Goal: Complete application form: Complete application form

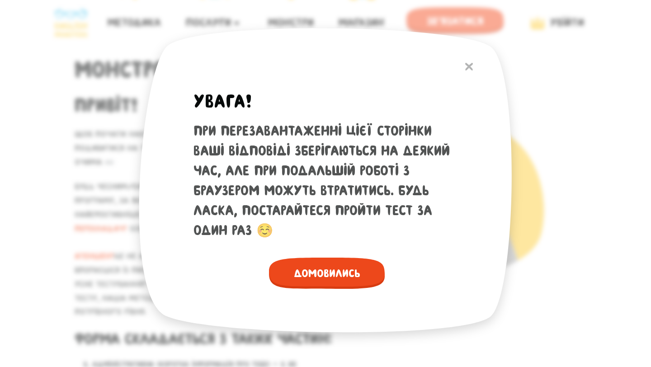
click at [359, 272] on span "Домовились" at bounding box center [327, 273] width 116 height 31
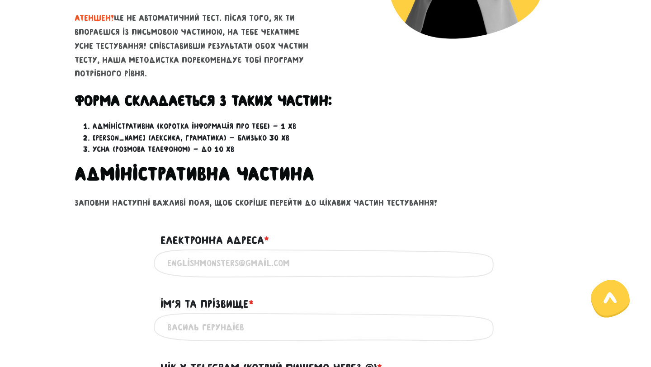
scroll to position [264, 0]
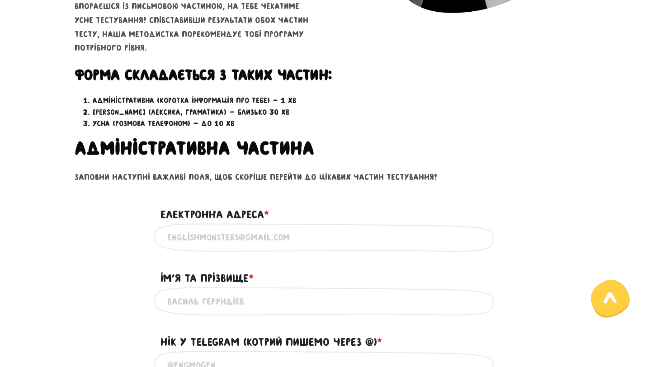
click at [231, 238] on input "Електронна адреса * ?" at bounding box center [325, 237] width 316 height 20
type input "[DOMAIN_NAME][EMAIL_ADDRESS][DOMAIN_NAME]"
click at [381, 154] on h2 "Адміністративна частина" at bounding box center [326, 148] width 502 height 23
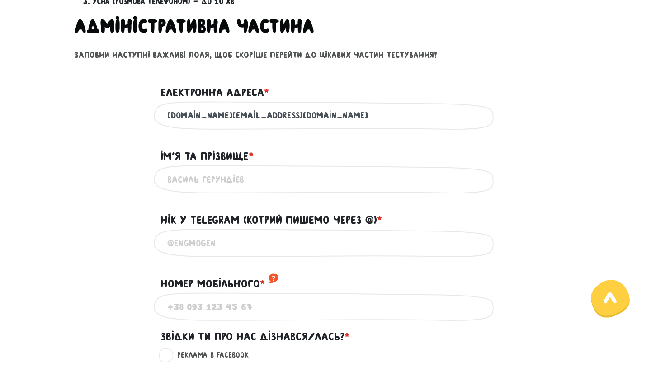
scroll to position [388, 0]
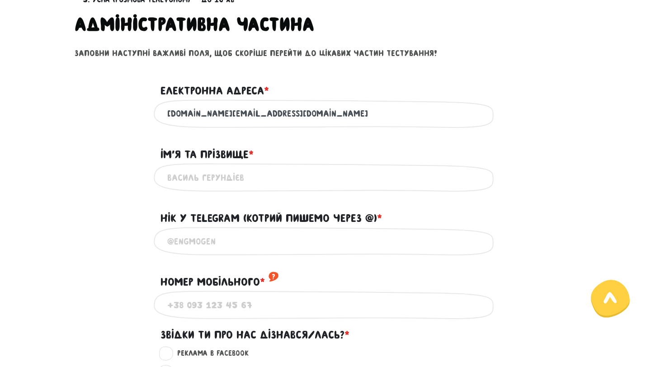
click at [239, 187] on input "Iм'я та прізвище * ?" at bounding box center [325, 177] width 316 height 20
type input "[PERSON_NAME]"
click at [254, 250] on input "Нік у Telegram (котрий пишемо через @) * ?" at bounding box center [325, 241] width 316 height 20
type input "@yuliiatka"
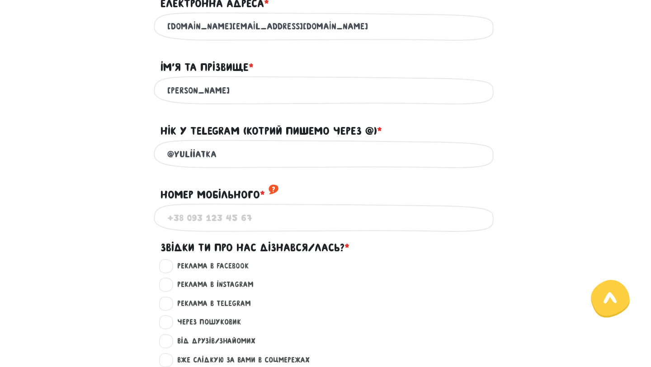
scroll to position [485, 0]
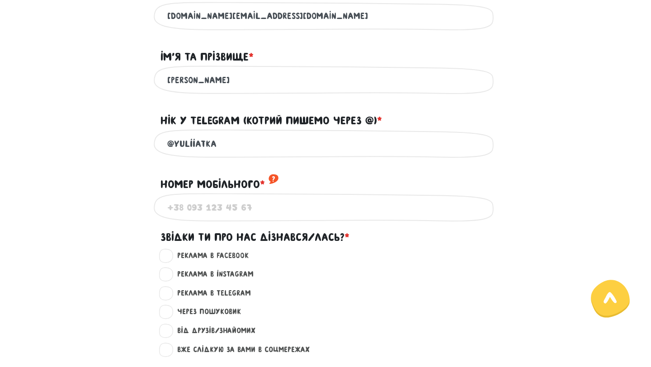
click at [230, 212] on input "Номер мобільного * ?" at bounding box center [325, 207] width 316 height 20
type input "[PHONE_NUMBER]"
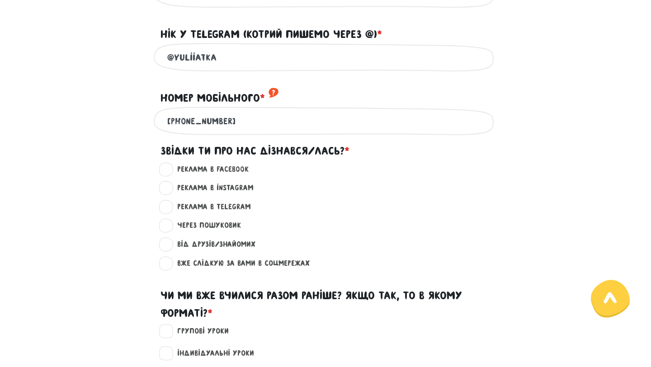
scroll to position [572, 0]
click at [231, 250] on label "Від друзів/знайомих ?" at bounding box center [213, 244] width 86 height 12
click at [170, 247] on input "Від друзів/знайомих ?" at bounding box center [166, 242] width 7 height 9
radio input "true"
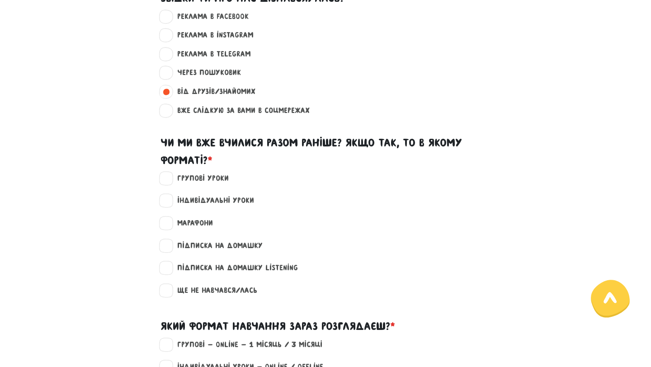
scroll to position [729, 0]
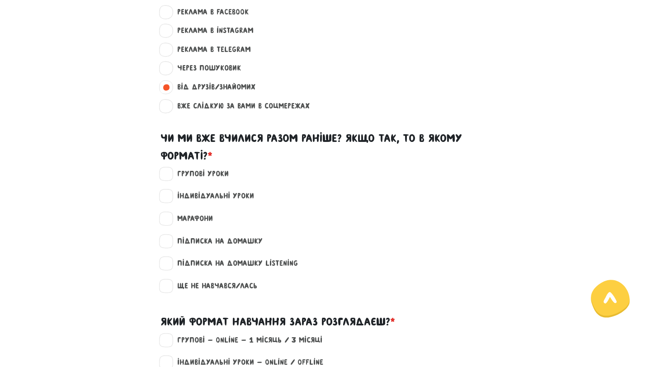
click at [216, 292] on label "Ще не навчався/лась" at bounding box center [214, 286] width 88 height 12
click at [170, 289] on input "Ще не навчався/лась" at bounding box center [166, 284] width 7 height 9
checkbox input "true"
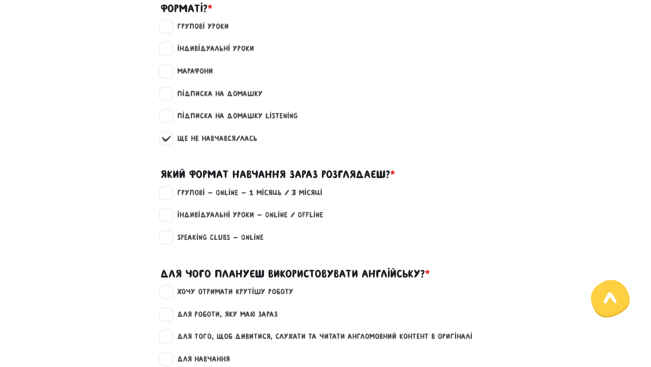
scroll to position [877, 0]
click at [252, 198] on label "Групові - Online - 1 місяць / 3 місяці" at bounding box center [246, 193] width 153 height 12
click at [170, 196] on input "Групові - Online - 1 місяць / 3 місяці" at bounding box center [166, 191] width 7 height 9
checkbox input "true"
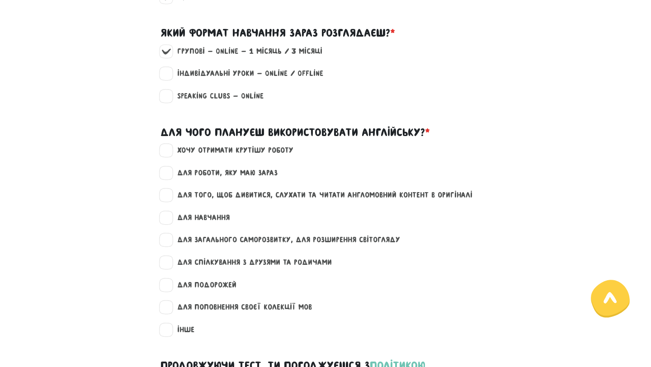
scroll to position [1021, 0]
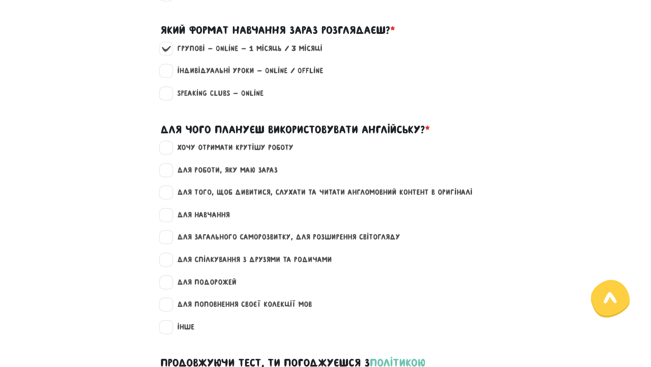
click at [238, 154] on label "хочу отримати крутішу роботу" at bounding box center [232, 148] width 124 height 12
click at [170, 151] on input "хочу отримати крутішу роботу" at bounding box center [166, 146] width 7 height 9
checkbox input "true"
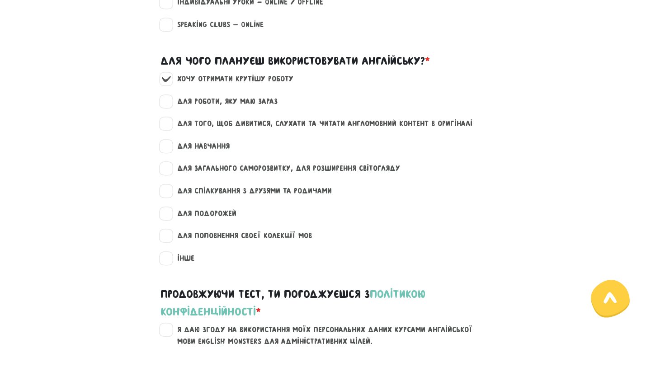
scroll to position [1090, 0]
click at [231, 129] on label "для того, щоб дивитися, слухати та читати англомовний контент в оригіналі" at bounding box center [321, 124] width 303 height 12
click at [170, 127] on input "для того, щоб дивитися, слухати та читати англомовний контент в оригіналі" at bounding box center [166, 122] width 7 height 9
checkbox input "true"
click at [236, 174] on label "для загального саморозвитку, для розширення світогляду" at bounding box center [285, 168] width 231 height 12
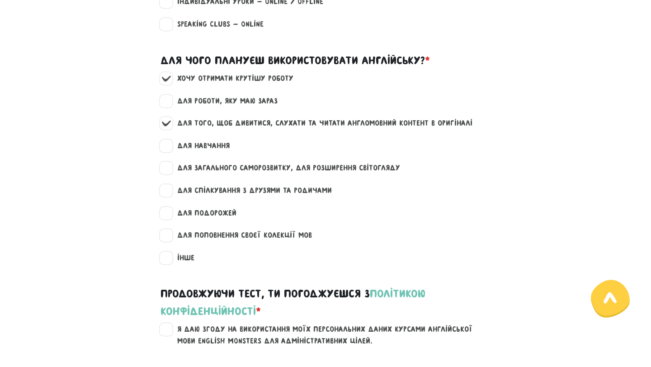
click at [170, 171] on input "для загального саморозвитку, для розширення світогляду" at bounding box center [166, 166] width 7 height 9
checkbox input "true"
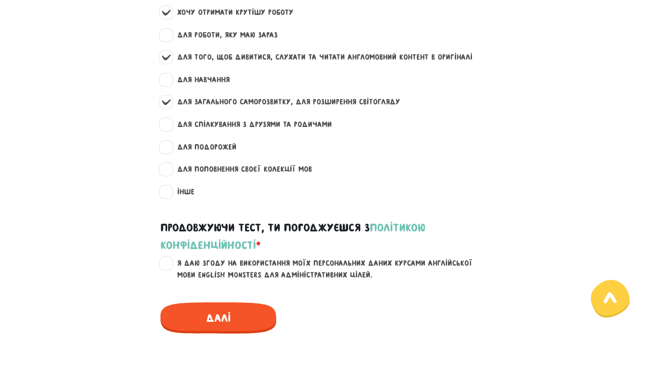
scroll to position [1175, 0]
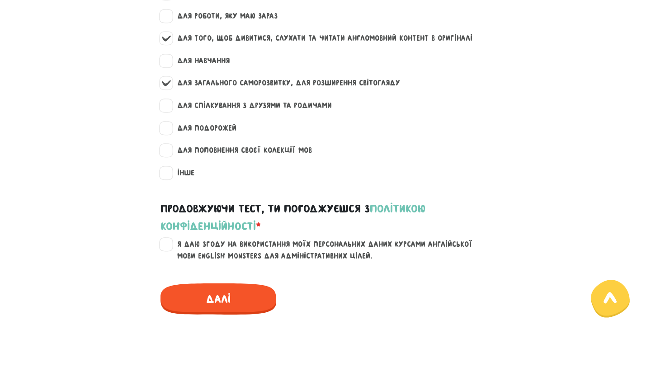
click at [170, 258] on label "Я даю згоду на використання моїх персональних даних курсами англійської мови En…" at bounding box center [331, 250] width 323 height 23
click at [167, 248] on input "Я даю згоду на використання моїх персональних даних курсами англійської мови En…" at bounding box center [166, 243] width 7 height 9
checkbox input "true"
click at [226, 310] on span "Далі" at bounding box center [218, 298] width 116 height 31
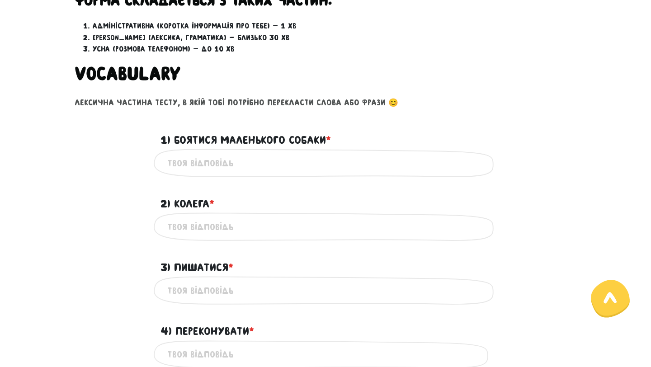
scroll to position [305, 0]
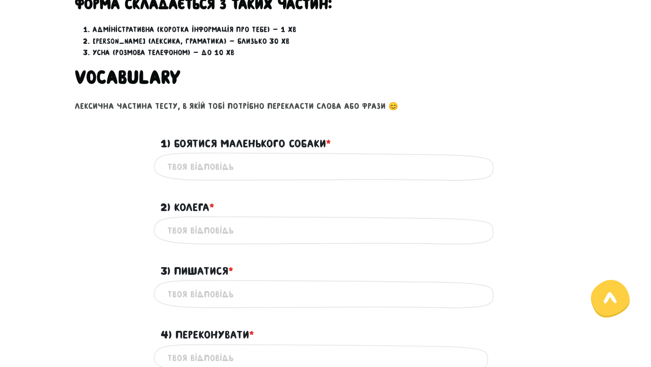
click at [224, 160] on input "1) Боятися маленького собаки * ?" at bounding box center [325, 166] width 316 height 20
click at [218, 165] on input "1) Боятися маленького собаки * ?" at bounding box center [325, 166] width 316 height 20
click at [203, 231] on input "2) Колега * ?" at bounding box center [325, 230] width 316 height 20
type input "a colleague"
click at [212, 171] on input "1) Боятися маленького собаки * ?" at bounding box center [325, 166] width 316 height 20
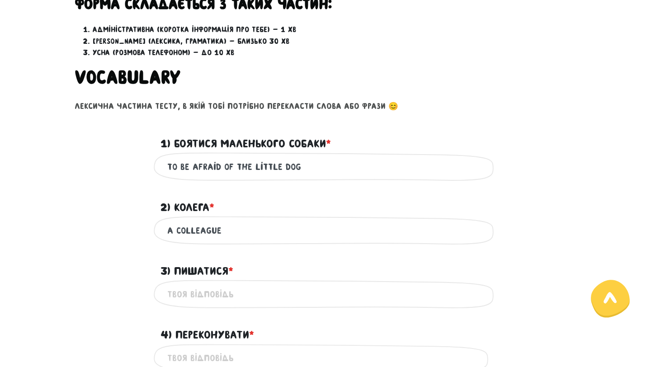
type input "to be afraid of the little dog"
click at [222, 292] on input "3) Пишатися * ?" at bounding box center [325, 294] width 316 height 20
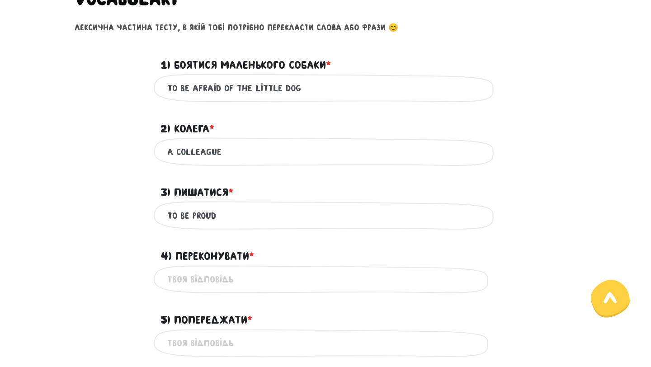
scroll to position [384, 0]
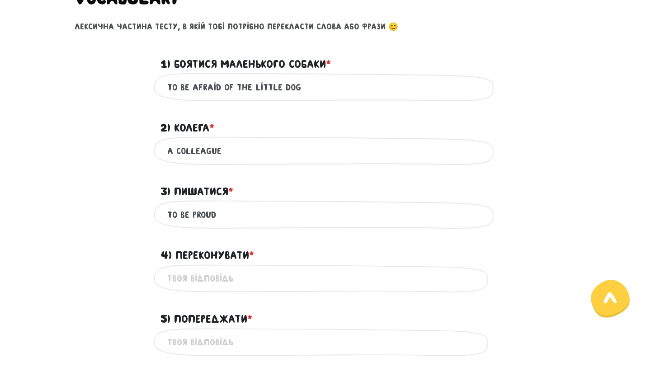
type input "to be proud"
click at [231, 273] on input "4) Переконувати * ?" at bounding box center [325, 278] width 316 height 20
click at [183, 277] on input "to change somebody's mind" at bounding box center [325, 278] width 316 height 20
type input "try to change somebody's mind"
click at [231, 342] on input "5) Попереджати * ?" at bounding box center [325, 342] width 316 height 20
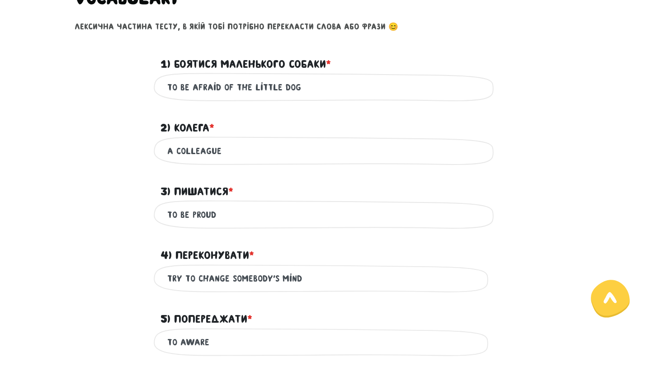
scroll to position [485, 0]
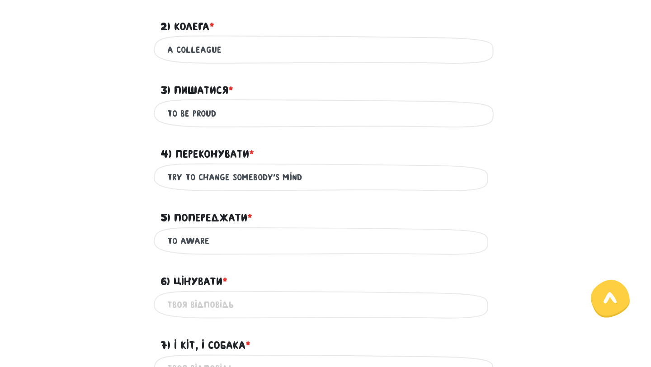
type input "to aware"
click at [275, 303] on input "6) Цінувати * ?" at bounding box center [325, 305] width 316 height 20
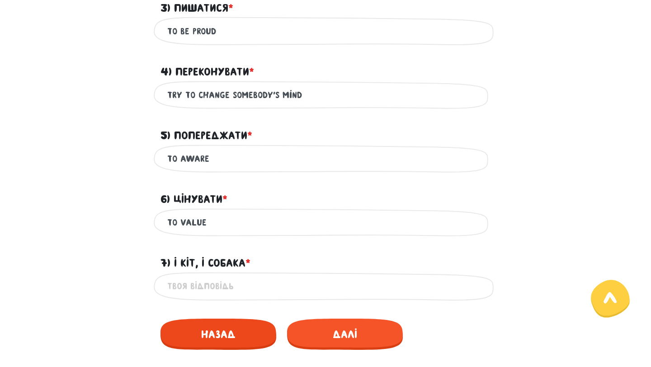
scroll to position [597, 0]
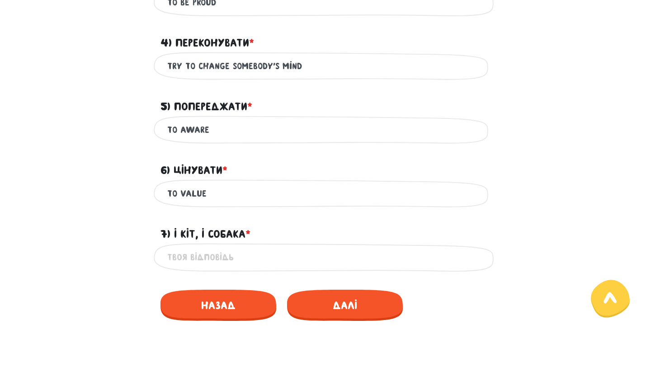
type input "to value"
click at [212, 255] on input "7) І кіт, і собака * ?" at bounding box center [325, 257] width 316 height 20
type input "b"
type input "n"
click at [201, 255] on input "neither cat neither dog" at bounding box center [325, 257] width 316 height 20
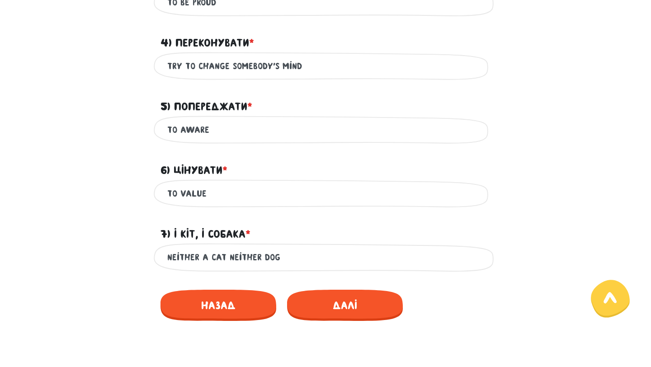
click at [259, 256] on input "neither a cat neither dog" at bounding box center [325, 257] width 316 height 20
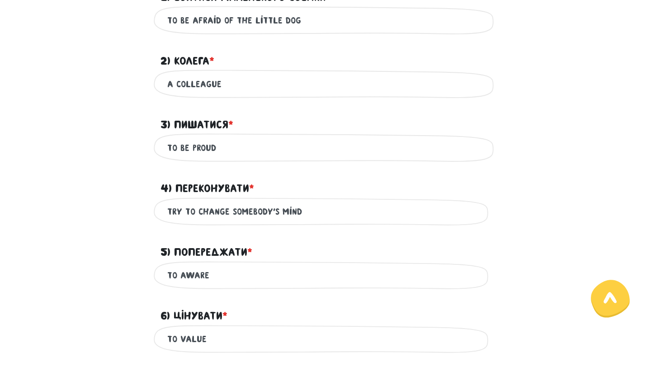
scroll to position [462, 0]
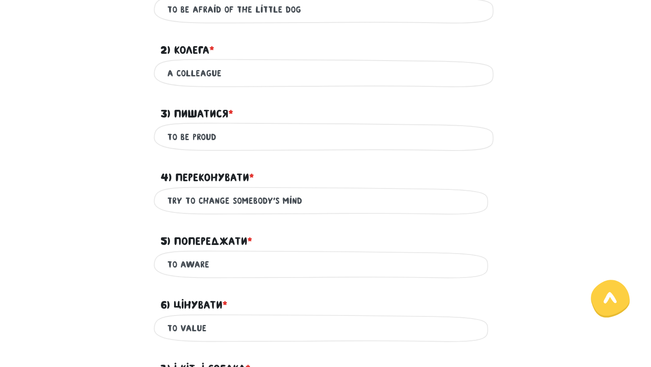
type input "neither a cat neither a dog"
click at [324, 205] on input "try to change somebody's mind" at bounding box center [325, 201] width 316 height 20
click at [185, 201] on input "try to change somebody's mind" at bounding box center [325, 201] width 316 height 20
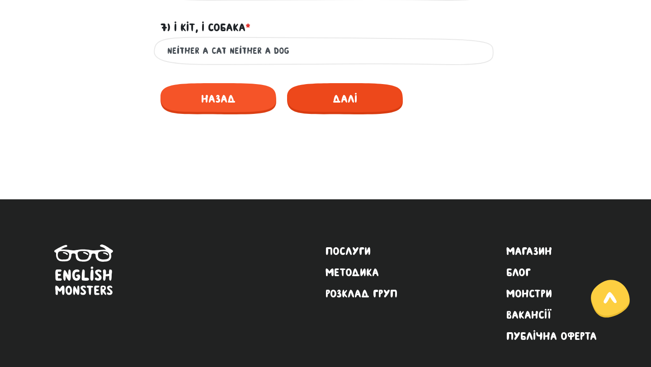
scroll to position [789, 0]
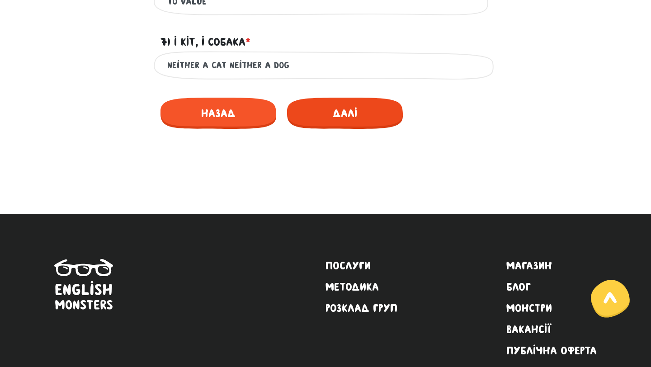
type input "to change somebody's mind"
click at [341, 111] on span "Далі" at bounding box center [345, 113] width 116 height 31
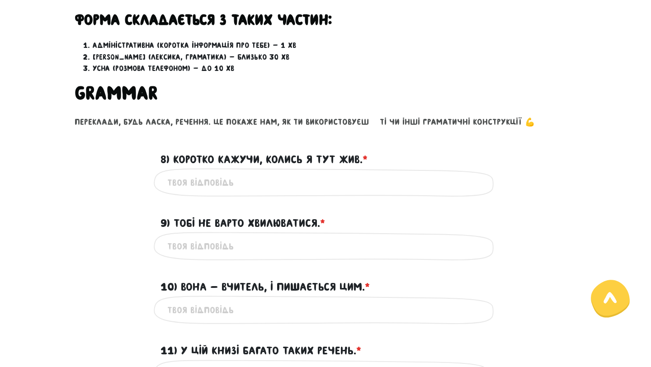
scroll to position [340, 0]
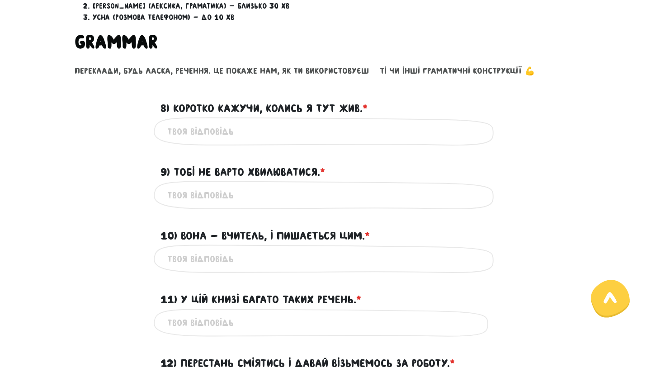
click at [279, 129] on input "8) Коротко кажучи, колись я тут жив. * ?" at bounding box center [325, 131] width 316 height 20
click at [179, 124] on input "short saying I used to live here" at bounding box center [325, 131] width 316 height 20
drag, startPoint x: 321, startPoint y: 129, endPoint x: 239, endPoint y: 129, distance: 82.3
click at [239, 129] on input "Briefly saying I used to live here" at bounding box center [325, 131] width 316 height 20
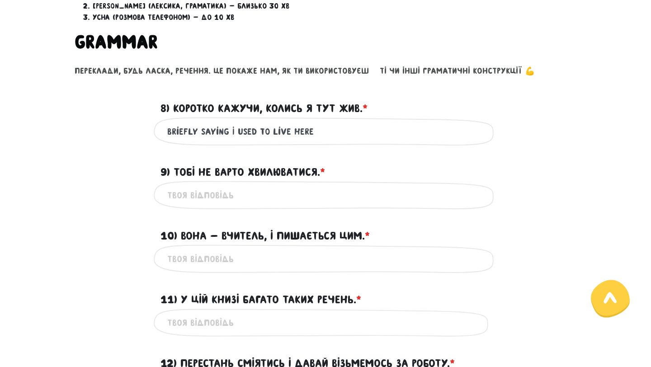
click at [325, 129] on input "Briefly saying I used to live here" at bounding box center [325, 131] width 316 height 20
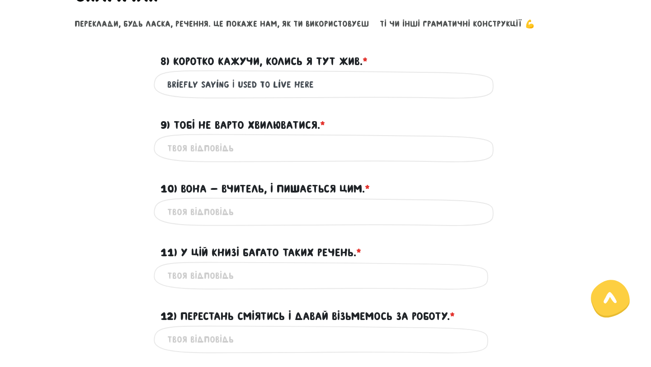
scroll to position [391, 0]
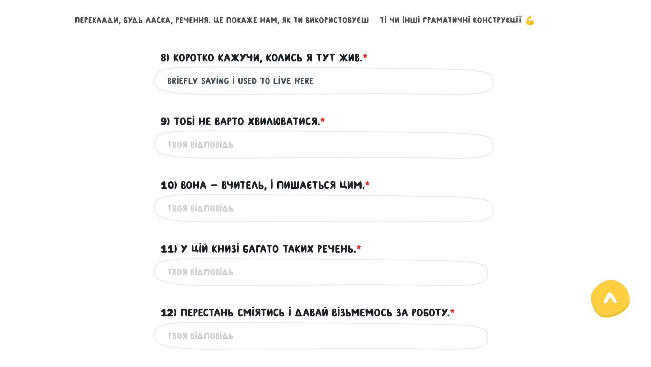
type input "Briefly saying I used to live here"
click at [237, 147] on input "9) Тобі не варто хвилюватися. * ?" at bounding box center [325, 144] width 316 height 20
type input "you don't need to worry"
click at [253, 215] on input "10) Вона - вчитель, і пишається цим. * ?" at bounding box center [325, 208] width 316 height 20
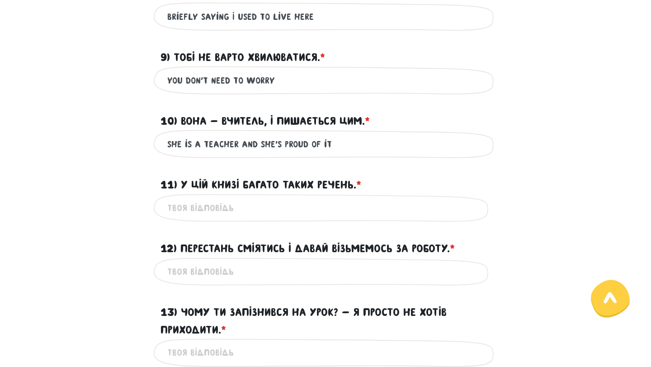
scroll to position [464, 0]
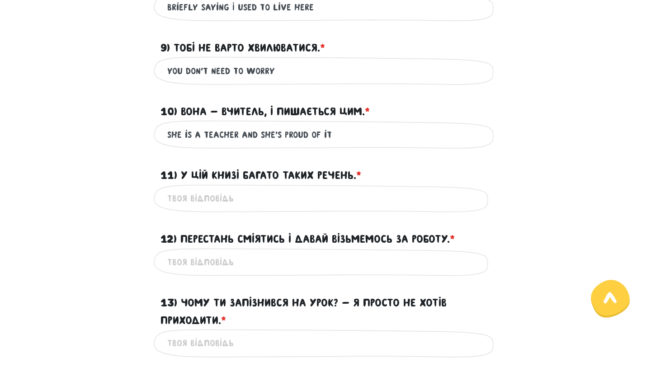
type input "she is a teacher and she's proud of it"
click at [243, 193] on input "11) У цій книзі багато таких речень. * ?" at bounding box center [325, 198] width 316 height 20
click at [218, 206] on input "11) У цій книзі багато таких речень. * ?" at bounding box center [325, 198] width 316 height 20
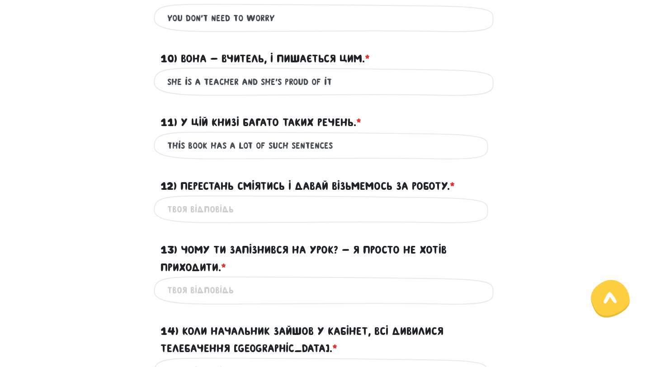
scroll to position [522, 0]
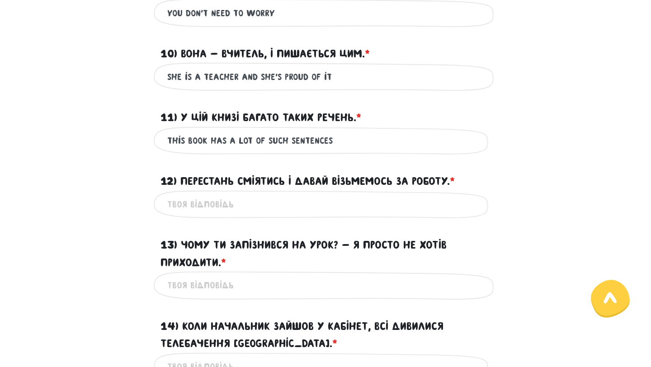
type input "this book has a lot of such sentences"
click at [243, 202] on input "12) Перестань сміятись і давай візьмемось за роботу. * ?" at bounding box center [325, 204] width 316 height 20
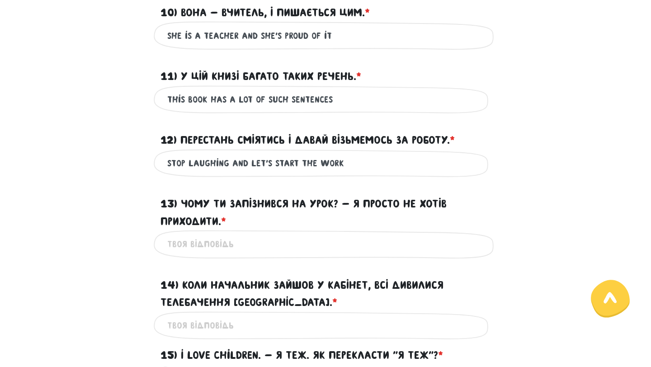
type input "stop laughing and let’s start the work"
click at [256, 241] on input "13) Чому ти запізнився на урок? - Я просто не хотів приходити. * ?" at bounding box center [325, 244] width 316 height 20
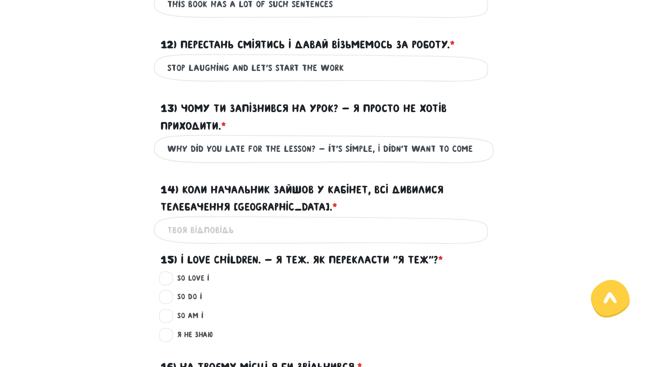
scroll to position [658, 0]
type input "why did you late for the lesson? - it's simple, I didn't want to come"
click at [240, 231] on input "14) Коли начальник зайшов у кабінет, всі дивилися Телебачення [GEOGRAPHIC_DATA]…" at bounding box center [325, 231] width 316 height 20
type input "h"
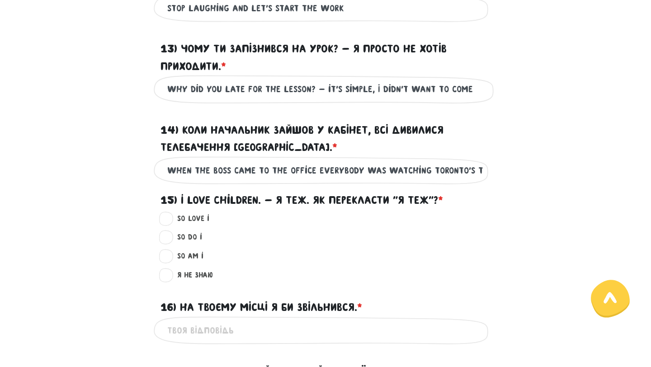
scroll to position [720, 0]
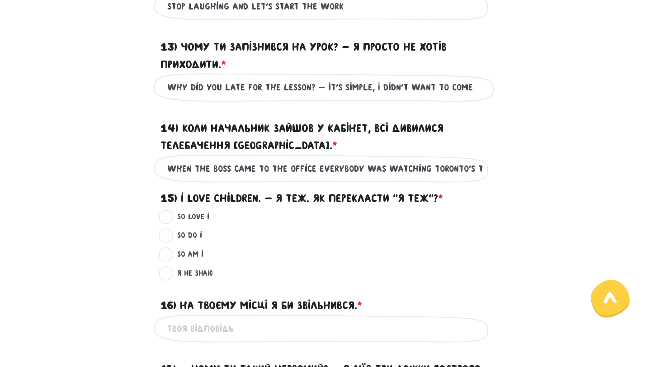
type input "when the boss came to the office everybody was watching Toronto’s tv"
click at [170, 236] on label "So do I ?" at bounding box center [186, 236] width 33 height 12
click at [167, 236] on input "So do I ?" at bounding box center [166, 234] width 7 height 9
radio input "true"
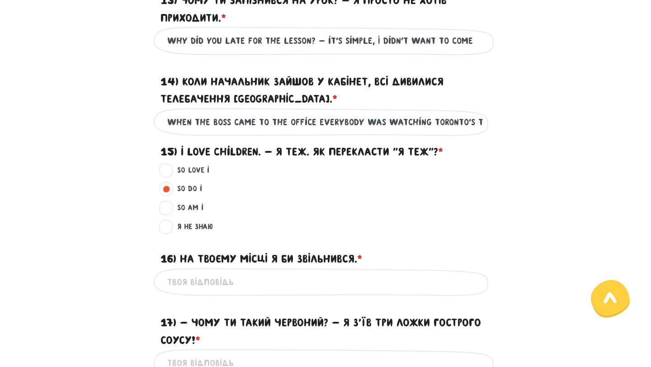
scroll to position [781, 0]
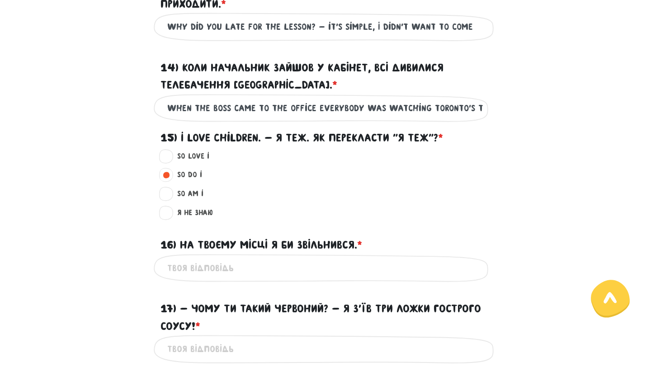
click at [257, 267] on input "16) На твоєму місці я би звільнився. * ?" at bounding box center [325, 268] width 316 height 20
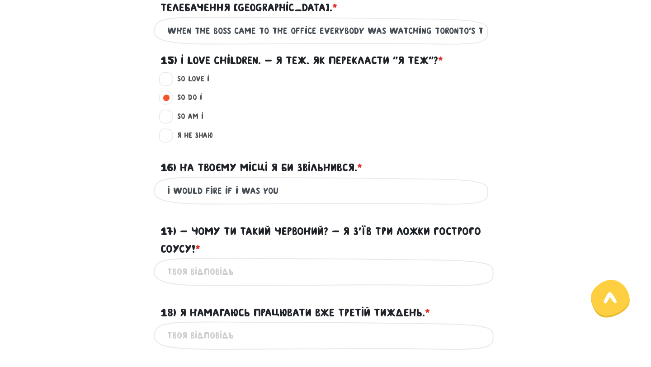
scroll to position [860, 0]
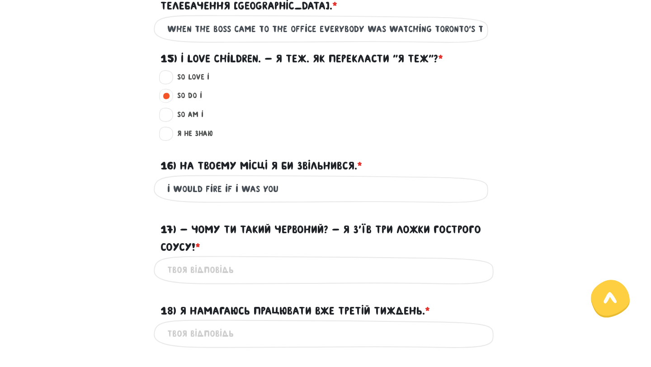
type input "i would fire if i was you"
click at [248, 273] on input "17) - Чому ти такий червоний? - Я з’їв три ложки гострого соусу! * ?" at bounding box center [325, 270] width 316 height 20
click at [303, 270] on input "why are you so red? - I've ate three spouns" at bounding box center [325, 270] width 316 height 20
click at [361, 271] on input "why are you so red? - I've ate the three spouns" at bounding box center [325, 270] width 316 height 20
click at [388, 271] on input "why are you so red? - I've ate the three spouns" at bounding box center [325, 270] width 316 height 20
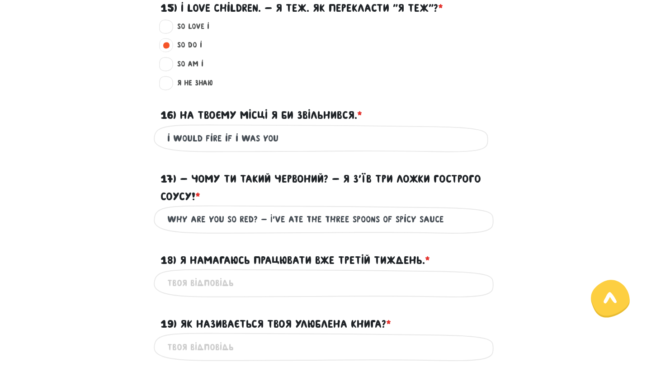
scroll to position [925, 0]
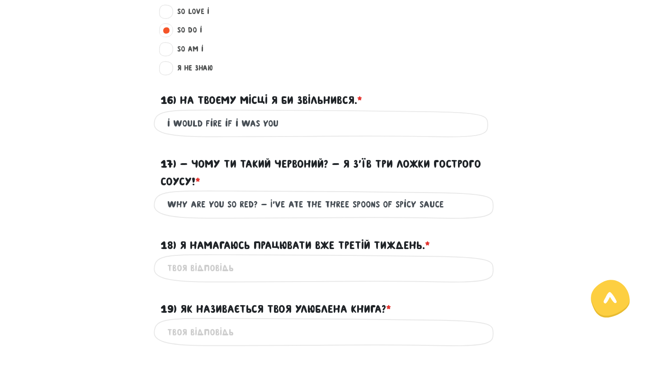
type input "why are you so red? - I've ate the three spoons of spicy sauce"
click at [314, 276] on input "18) Я намагаюсь працювати вже третій тиждень. * ?" at bounding box center [325, 268] width 316 height 20
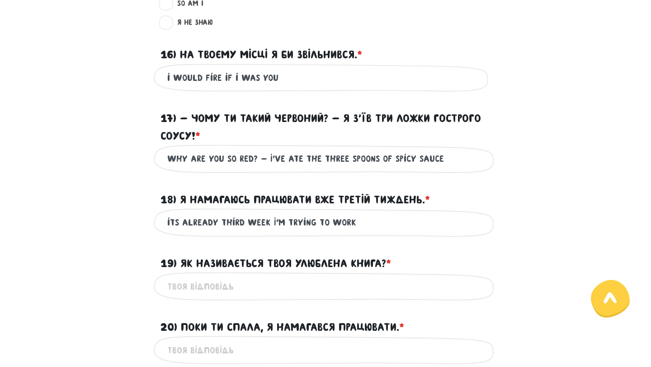
scroll to position [983, 0]
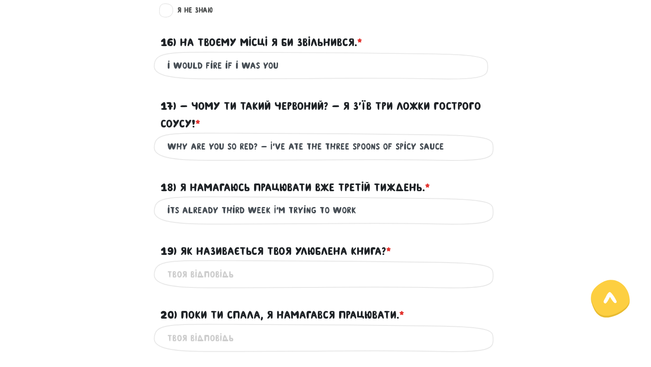
click at [183, 212] on input "its already third week I'm trying to work" at bounding box center [325, 210] width 316 height 20
click at [227, 209] on input "already third week I'm trying to work" at bounding box center [325, 210] width 316 height 20
click at [343, 212] on input "already third week me trying to work" at bounding box center [325, 210] width 316 height 20
click at [313, 212] on input "already third week me trying to work" at bounding box center [325, 210] width 316 height 20
type input "already third week me trying to work"
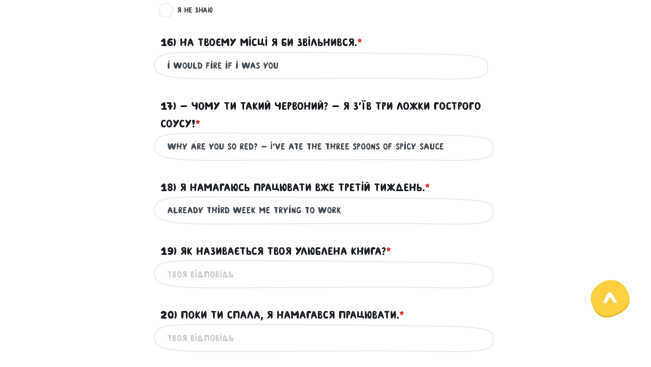
click at [258, 284] on div "Це обов'язкове поле" at bounding box center [326, 274] width 344 height 28
click at [245, 277] on input "19) Як називається твоя улюблена книга? * ?" at bounding box center [325, 274] width 316 height 20
type input "What's the name of your favorite book?"
click at [231, 340] on input "20) Поки ти спала, я намагався працювати. * ?" at bounding box center [325, 338] width 316 height 20
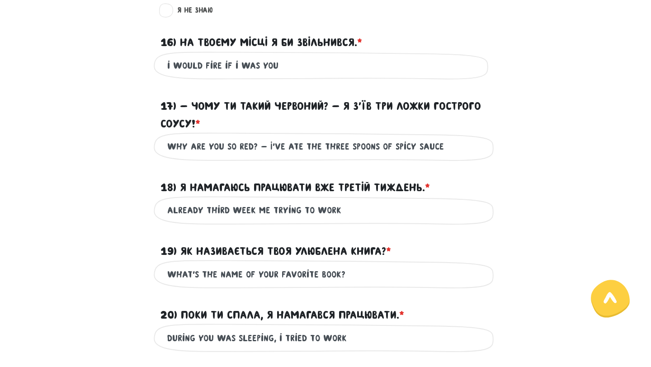
click at [262, 336] on input "during you was sleeping, i tried to work" at bounding box center [325, 338] width 316 height 20
click at [371, 337] on input "during you was sleeping, i tried to work" at bounding box center [325, 338] width 316 height 20
type input "during you was sleeping, i tried to work"
click at [305, 210] on input "already third week me trying to work" at bounding box center [325, 210] width 316 height 20
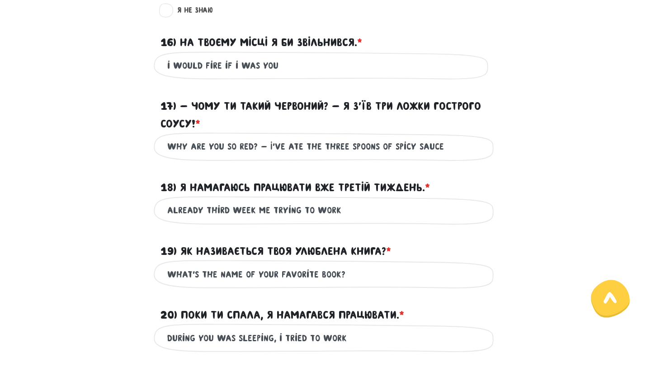
click at [305, 210] on input "already third week me trying to work" at bounding box center [325, 210] width 316 height 20
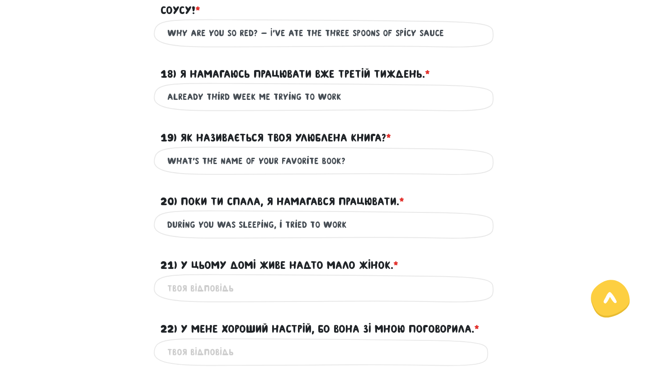
scroll to position [1141, 0]
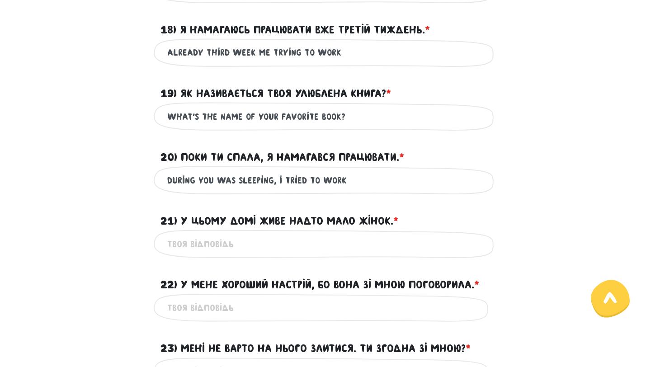
click at [261, 52] on input "already third week me trying to work" at bounding box center [325, 52] width 316 height 20
click at [237, 245] on input "21) У цьому домі живе надто мало жінок. * ?" at bounding box center [325, 244] width 316 height 20
click at [246, 241] on input "there are such a few women in this hous" at bounding box center [325, 244] width 316 height 20
click at [352, 242] on input "there are such a few women in this hous" at bounding box center [325, 244] width 316 height 20
type input "there are such a few women in this house"
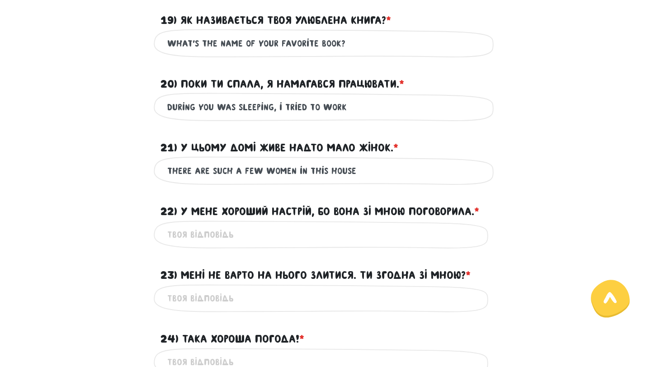
scroll to position [1236, 0]
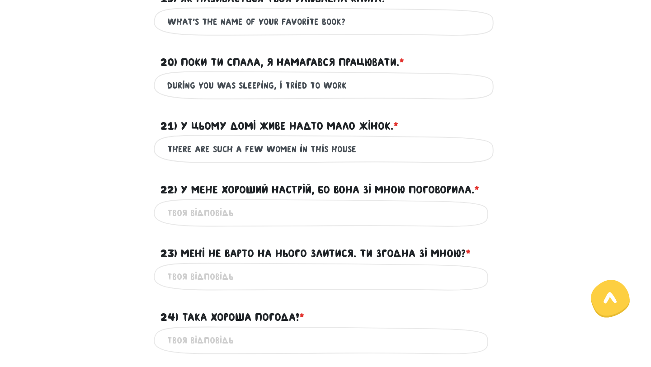
click at [260, 212] on input "22) У мене хороший настрій, бо вона зі мною поговорила. * ?" at bounding box center [325, 213] width 316 height 20
type input "I’m in a great mood, because she talked to me"
click at [278, 268] on input "23) Мені не варто на нього злитися. Ти згодна зі мною? * ?" at bounding box center [325, 277] width 316 height 20
click at [341, 213] on input "I’m in a great mood, because she talked to me" at bounding box center [325, 213] width 316 height 20
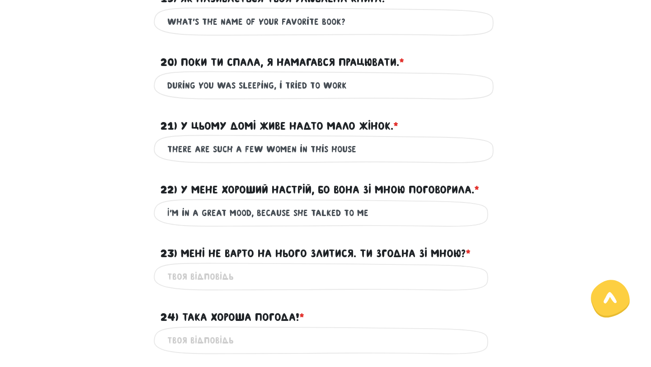
click at [272, 281] on input "23) Мені не варто на нього злитися. Ти згодна зі мною? * ?" at bounding box center [325, 277] width 316 height 20
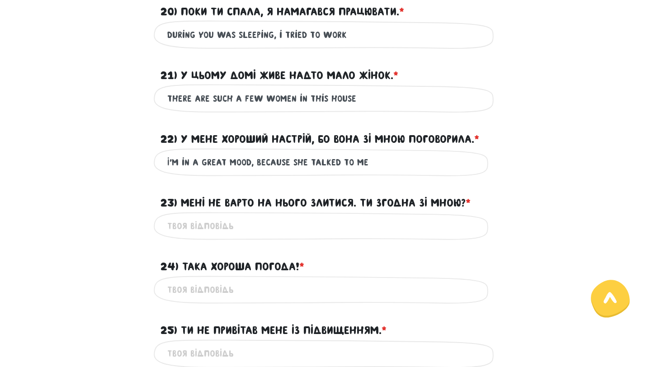
scroll to position [1302, 0]
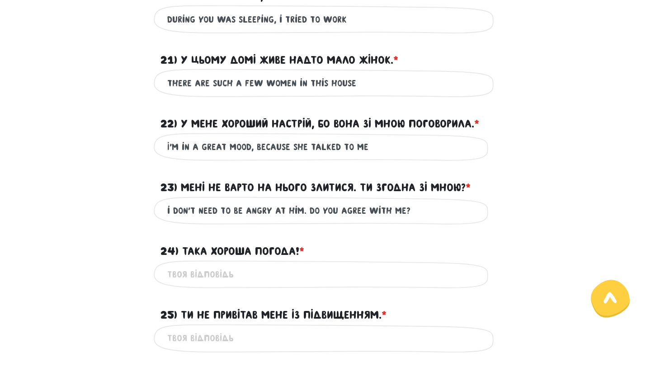
click at [183, 209] on input "i don’t need to be angry at him. do you agree with me?" at bounding box center [325, 211] width 316 height 20
click at [231, 205] on input "i should not need to be angry at him. do you agree with me?" at bounding box center [325, 211] width 316 height 20
click at [234, 209] on input "i should not need to be angry at him. do you agree with me?" at bounding box center [325, 211] width 316 height 20
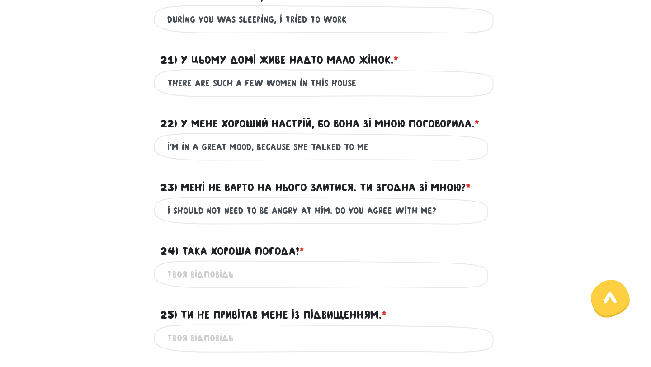
click at [234, 209] on input "i should not need to be angry at him. do you agree with me?" at bounding box center [325, 211] width 316 height 20
click at [260, 207] on input "i should not to be angry at him. do you agree with me?" at bounding box center [325, 211] width 316 height 20
click at [379, 209] on input "i should not to be mad at him. do you agree with me?" at bounding box center [325, 211] width 316 height 20
click at [409, 212] on input "i should not to be mad at him. do you agree with me?" at bounding box center [325, 211] width 316 height 20
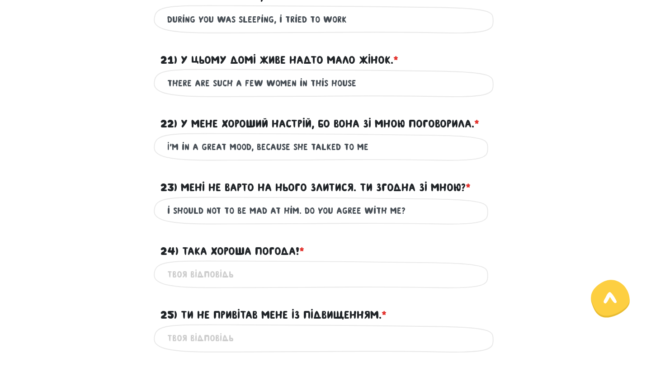
type input "i should not to be mad at him. do you agree with me?"
click at [279, 277] on input "24) Така хороша погода! * ?" at bounding box center [325, 274] width 316 height 20
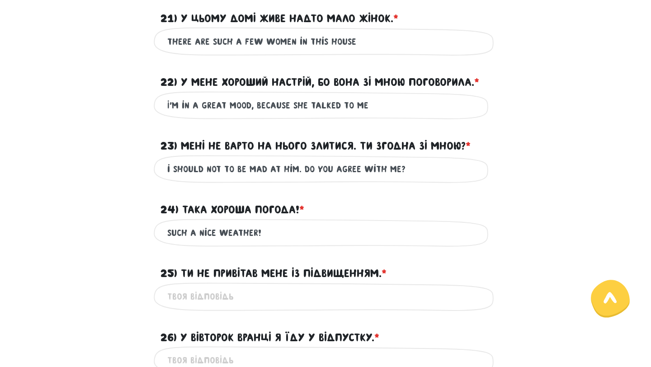
scroll to position [1344, 0]
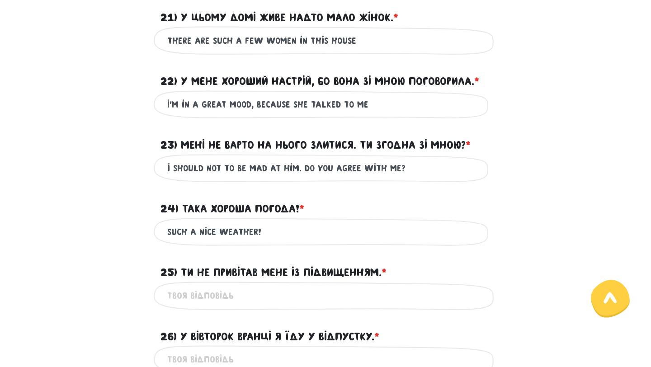
type input "such a nice weather!"
click at [380, 108] on input "I’m in a great mood, because she talked to me" at bounding box center [325, 104] width 316 height 20
type input "I’m in a great mood, because she talked to me."
click at [263, 298] on input "25) Ти не привітав мене із підвищенням. * ?" at bounding box center [325, 296] width 316 height 20
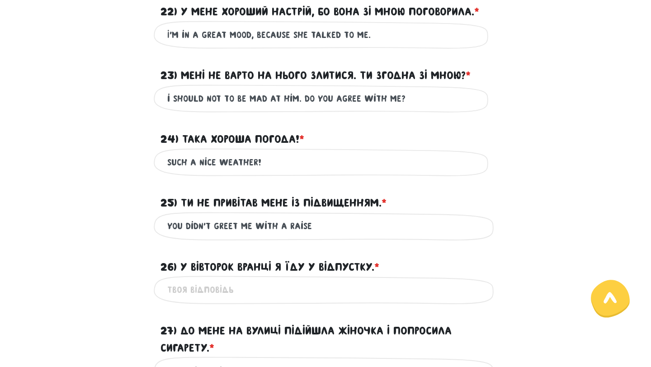
scroll to position [1414, 0]
type input "You didn’t greet me with a raise"
click at [277, 294] on input "26) У вівторок вранці я їду у відпустку. * ?" at bounding box center [325, 289] width 316 height 20
type input "t"
click at [200, 291] on input "at [DATE] m" at bounding box center [325, 289] width 316 height 20
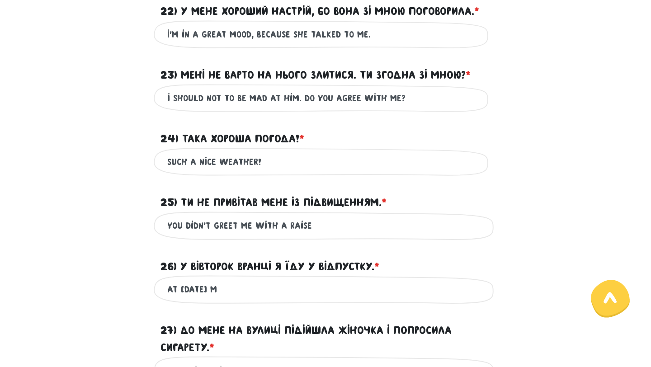
click at [182, 291] on input "at [DATE] m" at bounding box center [325, 289] width 316 height 20
click at [232, 288] on input "at [DATE] m" at bounding box center [325, 289] width 316 height 20
type input "a"
type input "t"
click at [262, 290] on input "at [DATE] morning i go to the vacation" at bounding box center [325, 289] width 316 height 20
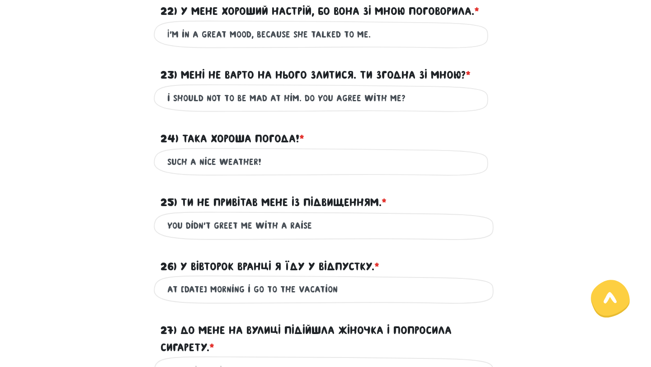
click at [262, 290] on input "at [DATE] morning i go to the vacation" at bounding box center [325, 289] width 316 height 20
click at [337, 292] on input "at [DATE] morning i will ride for the vacation" at bounding box center [325, 289] width 316 height 20
click at [259, 289] on input "at [DATE] morning i will ride for the vacation" at bounding box center [325, 289] width 316 height 20
click at [293, 287] on input "at [DATE] morning i'll ride for the vacation" at bounding box center [325, 289] width 316 height 20
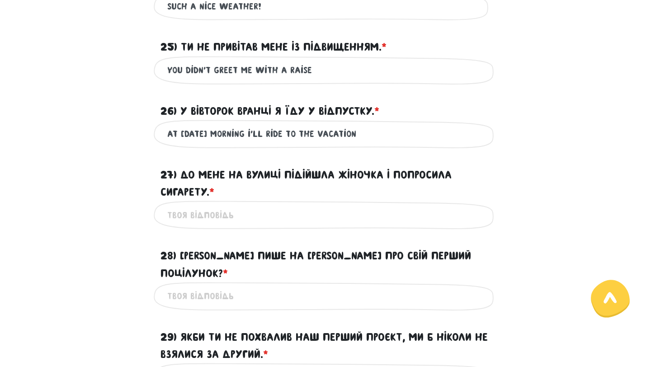
scroll to position [1573, 0]
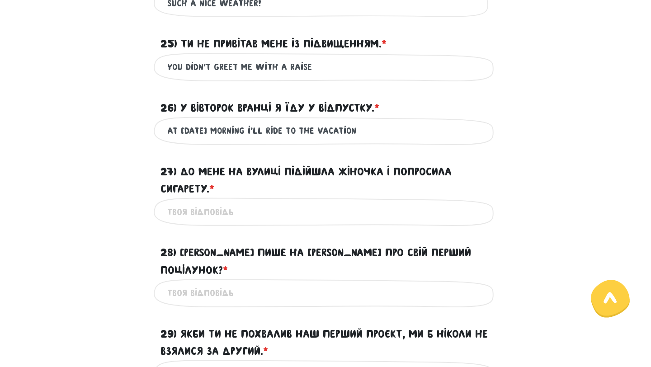
type input "at [DATE] morning i'll ride to the vacation"
click at [314, 219] on input "27) До мене на вулиці підійшла жіночка і попросила сигарету. * ?" at bounding box center [325, 212] width 316 height 20
type input "a"
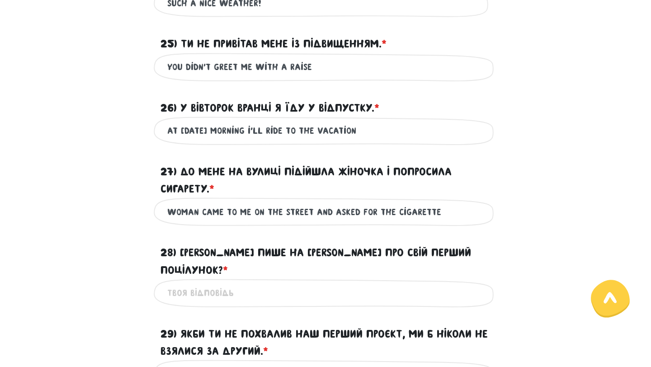
type input "woman came to me on the street and asked for the cigarette"
click at [259, 283] on input "28) [PERSON_NAME] пише на [PERSON_NAME] про свій перший поцілунок? * ?" at bounding box center [325, 293] width 316 height 20
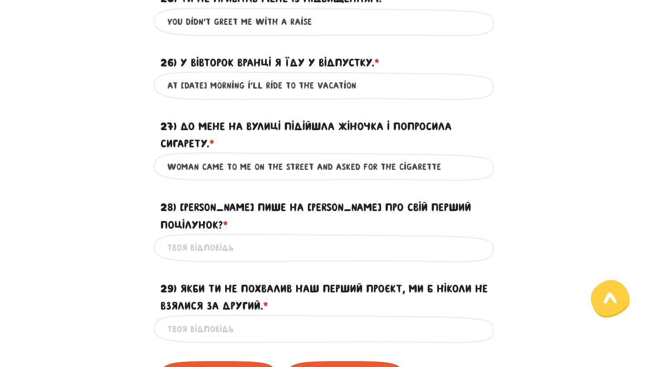
scroll to position [1620, 0]
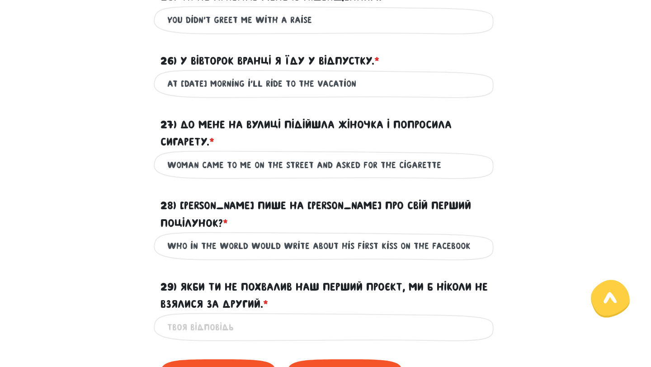
click at [265, 317] on input "29) Якби ти не похвалив наш перший проєкт, ми б ніколи не взялися за другий. * ?" at bounding box center [325, 327] width 316 height 20
click at [262, 236] on input "who in the world would write about his first kiss on the facebook" at bounding box center [325, 246] width 316 height 20
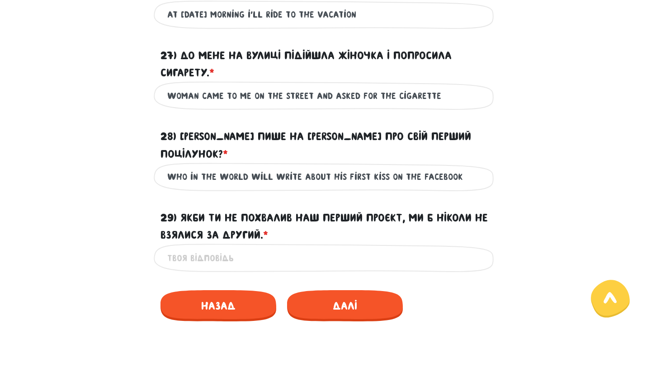
scroll to position [1690, 0]
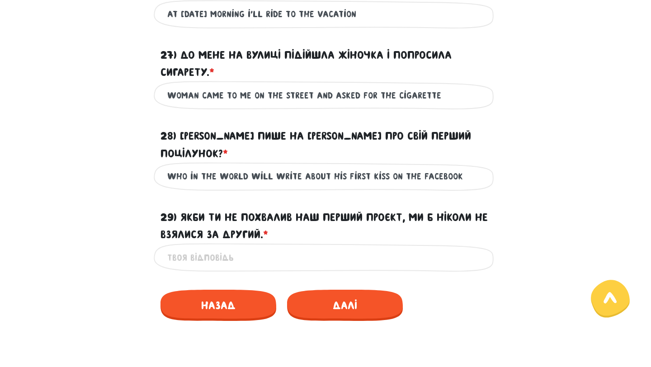
type input "who in the world will write about his first kiss on the facebook"
click at [306, 247] on input "29) Якби ти не похвалив наш перший проєкт, ми б ніколи не взялися за другий. * ?" at bounding box center [325, 257] width 316 height 20
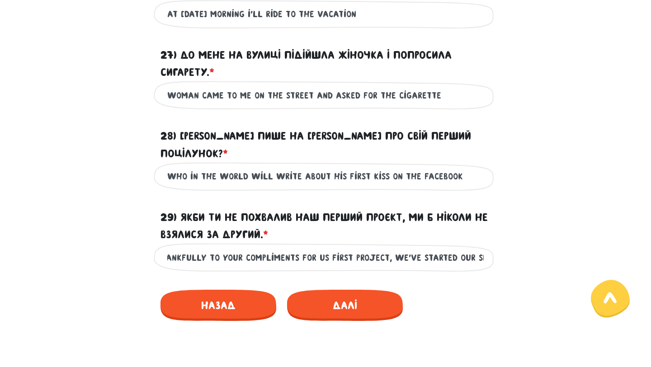
scroll to position [0, 30]
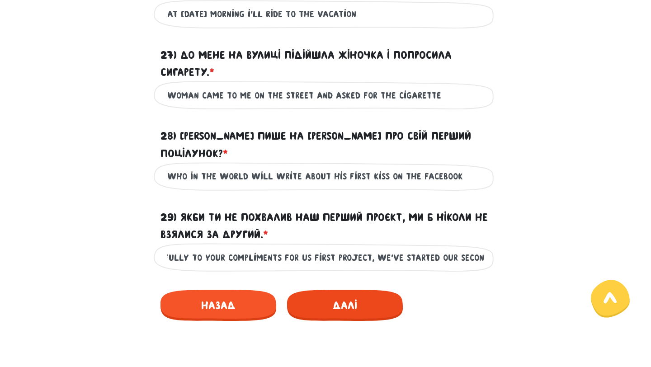
type input "Thankfully to your compliments for us first project, we've started our second"
click at [319, 290] on span "Далі" at bounding box center [345, 305] width 116 height 31
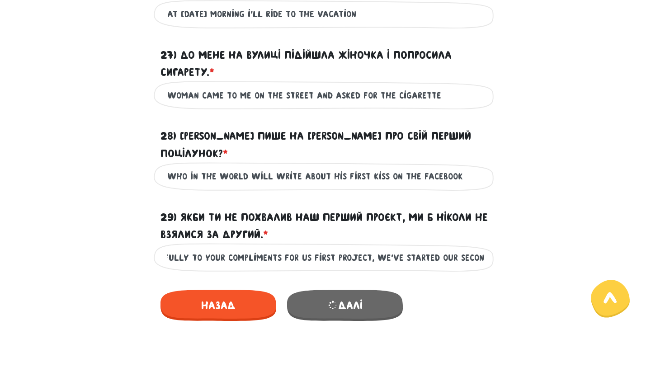
scroll to position [0, 0]
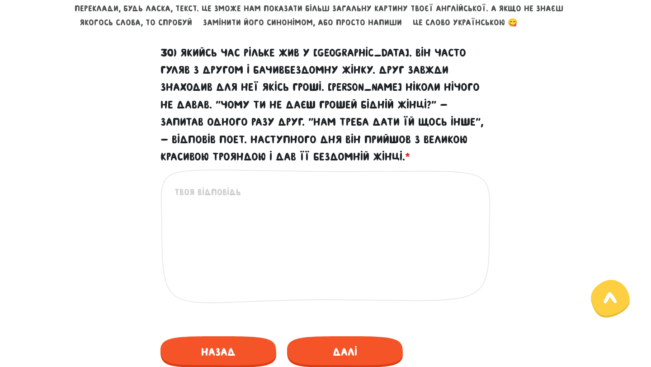
scroll to position [405, 0]
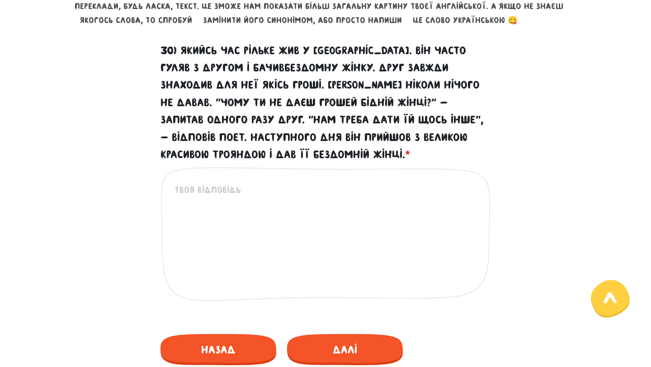
click at [351, 183] on textarea "30) Якийсь час Рільке жив у [GEOGRAPHIC_DATA]. Він часто гуляв з другом і бачив…" at bounding box center [325, 238] width 303 height 111
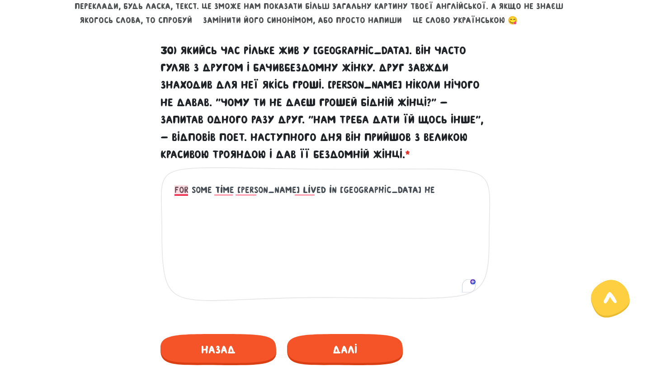
click at [182, 190] on textarea "for some time [PERSON_NAME] lived in [GEOGRAPHIC_DATA] he" at bounding box center [325, 238] width 303 height 111
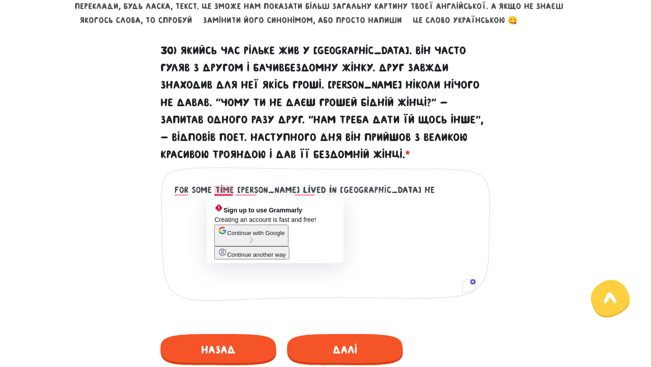
click at [217, 191] on textarea "for some time [PERSON_NAME] lived in [GEOGRAPHIC_DATA] he" at bounding box center [325, 238] width 303 height 111
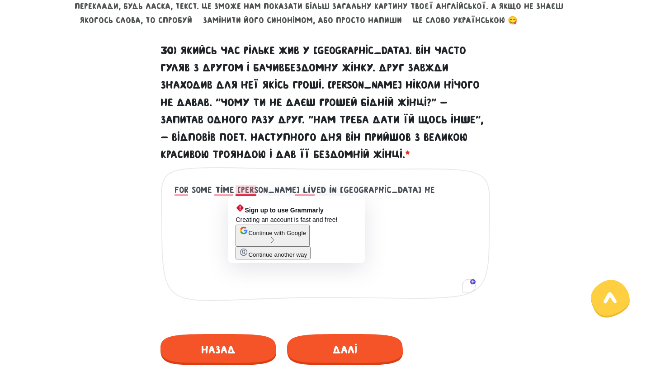
click at [253, 185] on textarea "for some time [PERSON_NAME] lived in [GEOGRAPHIC_DATA] he" at bounding box center [325, 238] width 303 height 111
click at [354, 188] on textarea "for some time [PERSON_NAME] lived in [GEOGRAPHIC_DATA] he" at bounding box center [325, 238] width 303 height 111
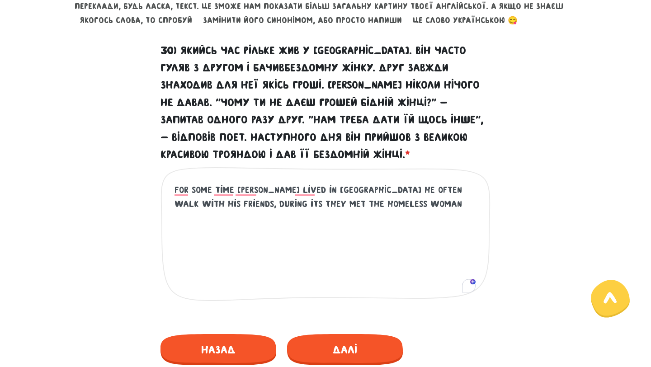
click at [212, 202] on textarea "for some time [PERSON_NAME] lived in [GEOGRAPHIC_DATA] he often walk with his f…" at bounding box center [325, 238] width 303 height 111
click at [299, 206] on textarea "for some time [PERSON_NAME] lived in [GEOGRAPHIC_DATA] he often walk with his f…" at bounding box center [325, 238] width 303 height 111
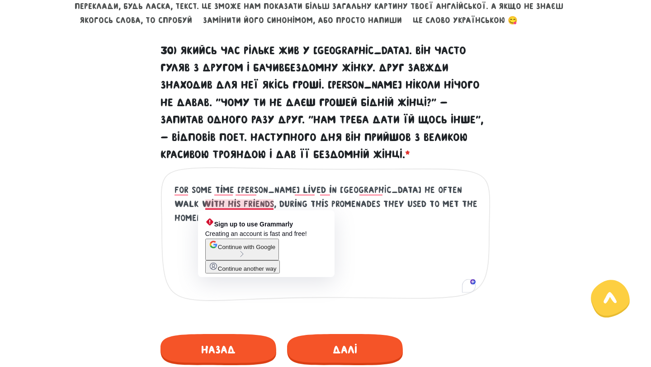
click at [218, 203] on textarea "for some time [PERSON_NAME] lived in [GEOGRAPHIC_DATA] he often walk with his f…" at bounding box center [325, 238] width 303 height 111
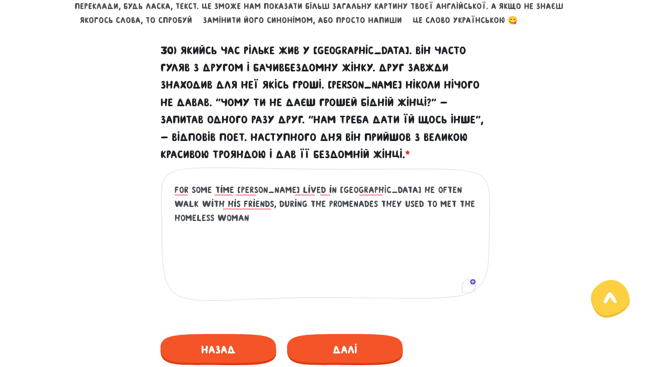
click at [426, 200] on textarea "for some time [PERSON_NAME] lived in [GEOGRAPHIC_DATA] he often walk with his f…" at bounding box center [325, 238] width 303 height 111
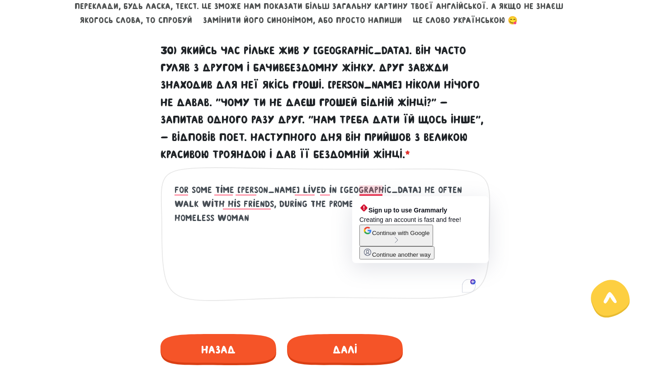
click at [377, 190] on textarea "for some time [PERSON_NAME] lived in [GEOGRAPHIC_DATA] he often walk with his f…" at bounding box center [325, 238] width 303 height 111
click at [337, 197] on textarea "for some time [PERSON_NAME] lived in [GEOGRAPHIC_DATA] he often walk with his f…" at bounding box center [325, 238] width 303 height 111
click at [377, 189] on textarea "for some time [PERSON_NAME] lived in [GEOGRAPHIC_DATA] he often walk with his f…" at bounding box center [325, 238] width 303 height 111
click at [291, 203] on textarea "for some time [PERSON_NAME] lived in [GEOGRAPHIC_DATA] he often walk with his f…" at bounding box center [325, 238] width 303 height 111
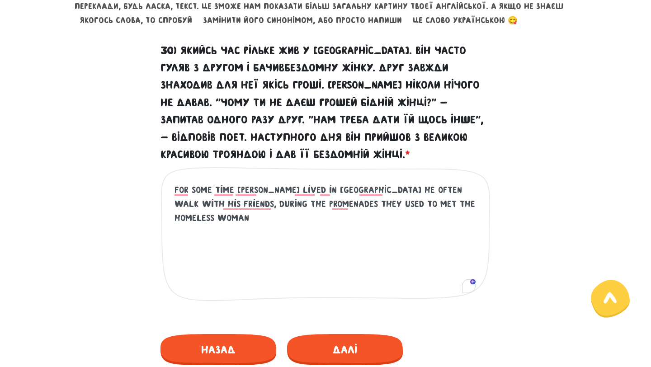
click at [455, 206] on textarea "for some time [PERSON_NAME] lived in [GEOGRAPHIC_DATA] he often walk with his f…" at bounding box center [325, 238] width 303 height 111
click at [250, 206] on textarea "for some time [PERSON_NAME] lived in [GEOGRAPHIC_DATA] he often walk with his f…" at bounding box center [325, 238] width 303 height 111
click at [306, 204] on textarea "for some time [PERSON_NAME] lived in [GEOGRAPHIC_DATA] he often walk with his f…" at bounding box center [325, 238] width 303 height 111
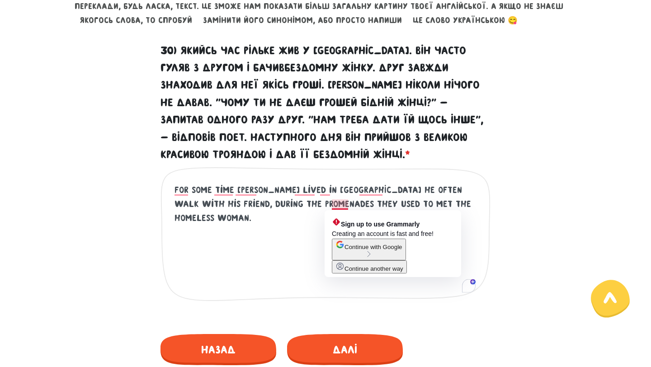
click at [346, 203] on textarea "for some time [PERSON_NAME] lived in [GEOGRAPHIC_DATA] he often walk with his f…" at bounding box center [325, 238] width 303 height 111
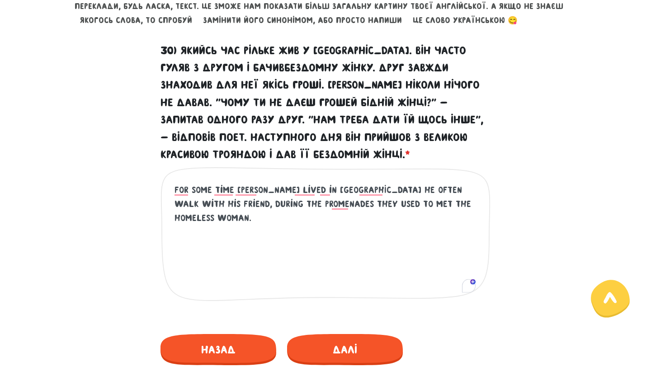
click at [464, 205] on textarea "for some time [PERSON_NAME] lived in [GEOGRAPHIC_DATA] he often walk with his f…" at bounding box center [325, 238] width 303 height 111
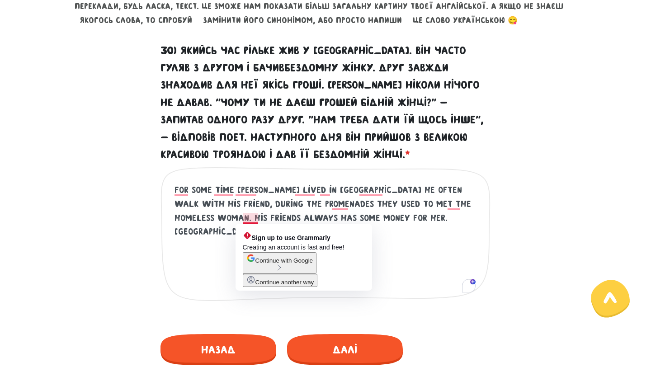
click at [254, 217] on textarea "for some time [PERSON_NAME] lived in [GEOGRAPHIC_DATA] he often walk with his f…" at bounding box center [325, 238] width 303 height 111
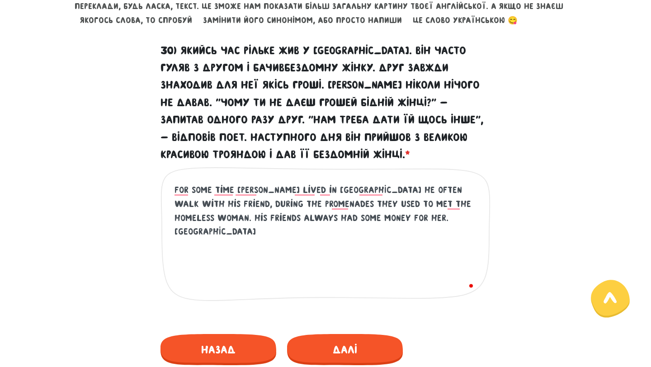
click at [383, 214] on textarea "for some time [PERSON_NAME] lived in [GEOGRAPHIC_DATA] he often walk with his f…" at bounding box center [325, 238] width 303 height 111
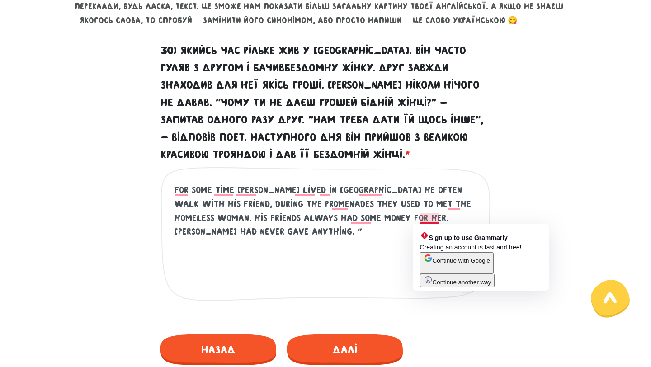
click at [447, 217] on textarea "for some time [PERSON_NAME] lived in [GEOGRAPHIC_DATA] he often walk with his f…" at bounding box center [325, 238] width 303 height 111
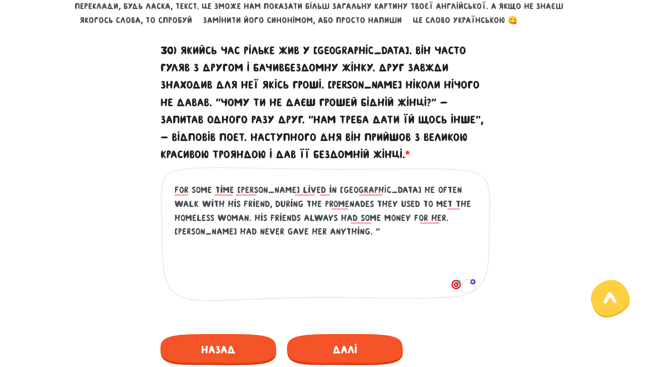
click at [329, 228] on textarea "for some time [PERSON_NAME] lived in [GEOGRAPHIC_DATA] he often walk with his f…" at bounding box center [325, 238] width 303 height 111
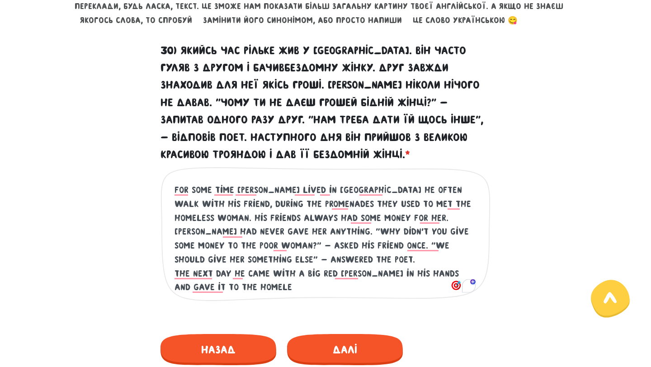
drag, startPoint x: 368, startPoint y: 202, endPoint x: 441, endPoint y: 201, distance: 72.3
click at [441, 201] on textarea "for some time [PERSON_NAME] lived in [GEOGRAPHIC_DATA] he often walk with his f…" at bounding box center [325, 238] width 303 height 111
click at [198, 290] on textarea "for some time [PERSON_NAME] lived in [GEOGRAPHIC_DATA] he often walk with his f…" at bounding box center [325, 238] width 303 height 111
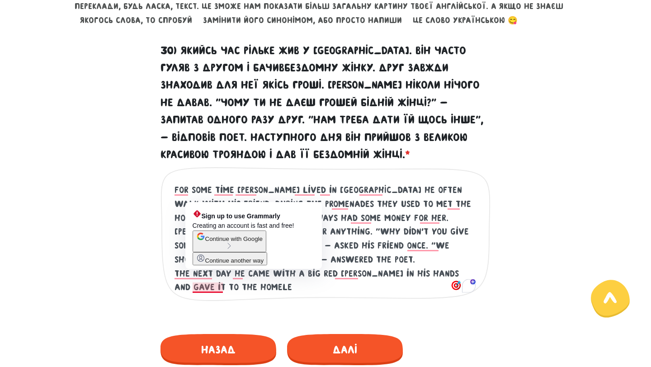
click at [198, 290] on textarea "for some time [PERSON_NAME] lived in [GEOGRAPHIC_DATA] he often walk with his f…" at bounding box center [325, 238] width 303 height 111
paste textarea "ss woman"
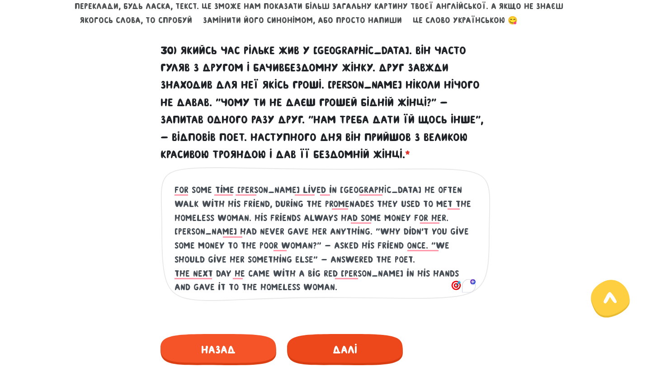
type textarea "for some time [PERSON_NAME] lived in [GEOGRAPHIC_DATA] he often walk with his f…"
click at [344, 346] on span "Далі" at bounding box center [345, 349] width 116 height 31
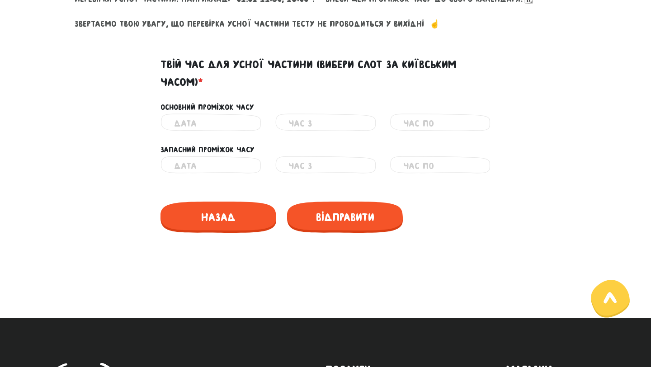
scroll to position [438, 0]
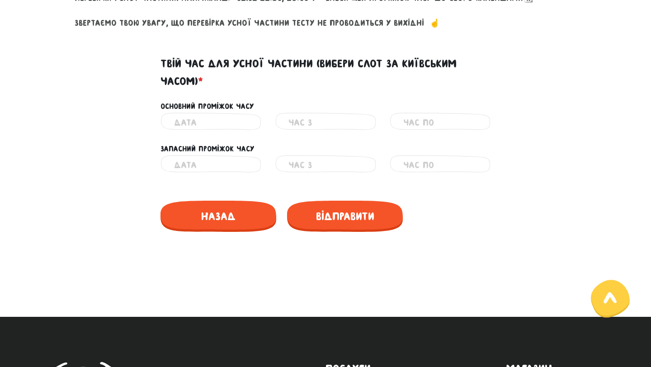
click at [200, 122] on input "text" at bounding box center [211, 123] width 74 height 20
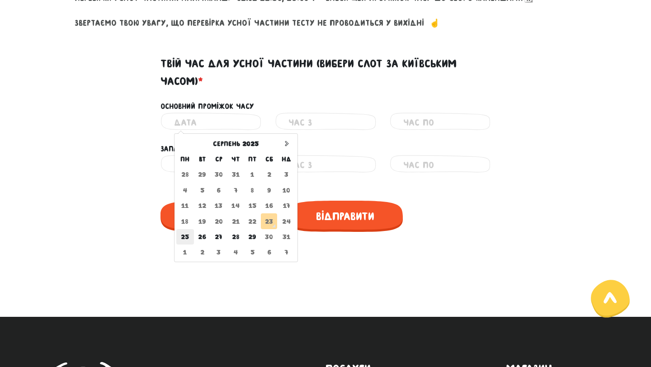
click at [184, 236] on td "25" at bounding box center [185, 236] width 18 height 15
type input "[DATE]"
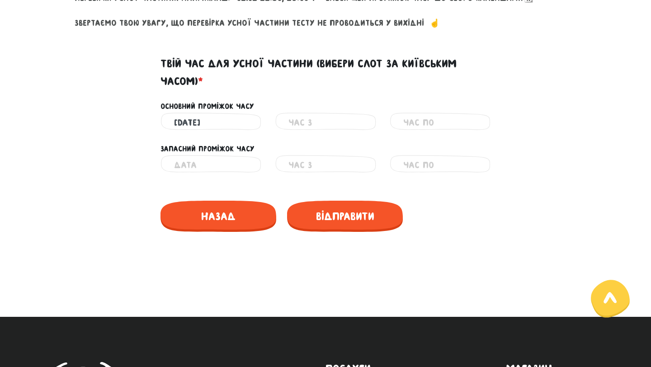
click at [306, 122] on input "text" at bounding box center [325, 123] width 74 height 20
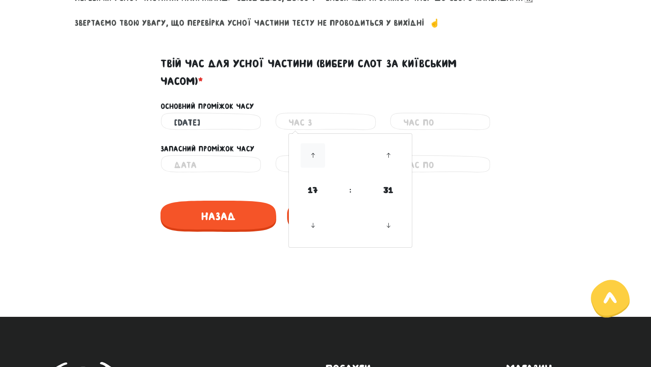
click at [316, 150] on icon at bounding box center [313, 155] width 24 height 24
click at [312, 223] on icon at bounding box center [313, 225] width 24 height 24
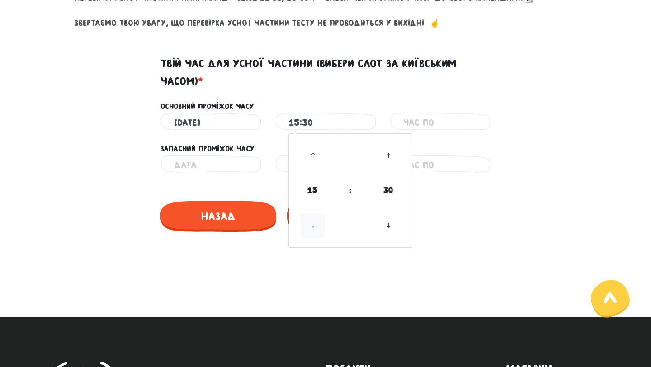
click at [312, 223] on icon at bounding box center [313, 225] width 24 height 24
click at [315, 153] on icon at bounding box center [313, 155] width 24 height 24
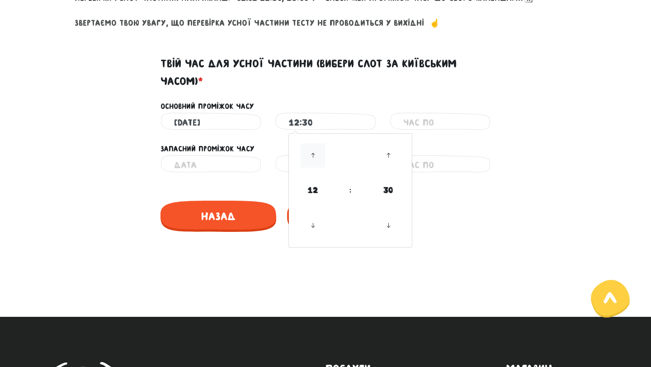
click at [315, 153] on icon at bounding box center [313, 155] width 24 height 24
click at [448, 141] on div "Запасний проміжок часу" at bounding box center [325, 143] width 515 height 23
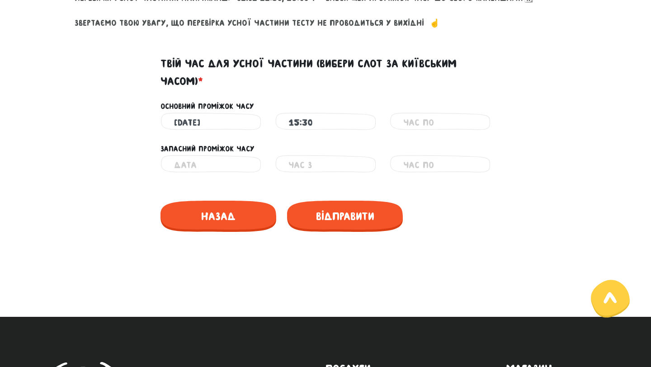
click at [346, 123] on input "15:30" at bounding box center [325, 123] width 74 height 20
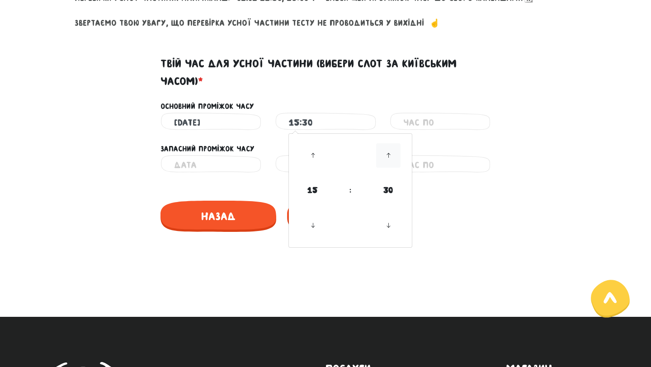
click at [387, 155] on icon at bounding box center [388, 155] width 24 height 24
click at [389, 226] on icon at bounding box center [388, 225] width 24 height 24
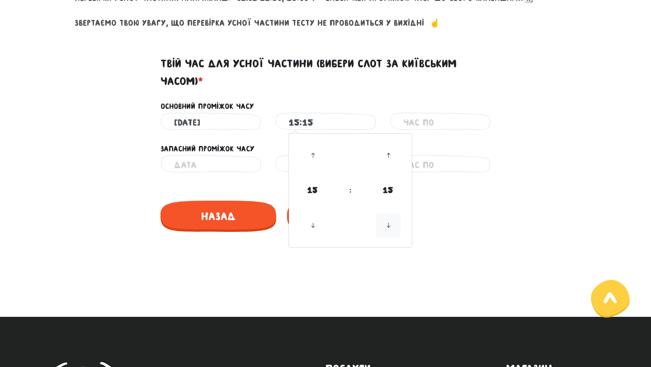
click at [389, 226] on icon at bounding box center [388, 225] width 24 height 24
type input "15:00"
click at [433, 126] on input "text" at bounding box center [440, 123] width 74 height 20
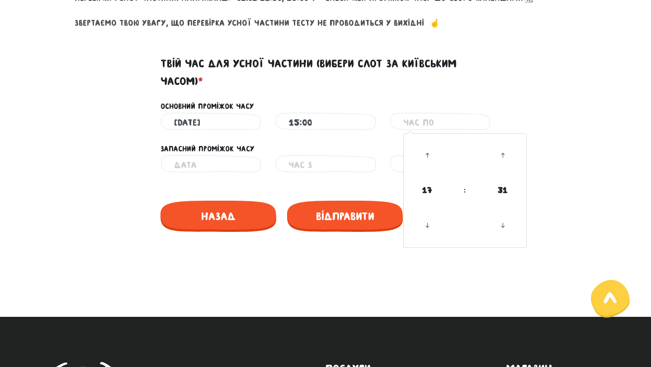
click at [428, 168] on link at bounding box center [427, 155] width 27 height 33
click at [428, 159] on icon at bounding box center [427, 155] width 24 height 24
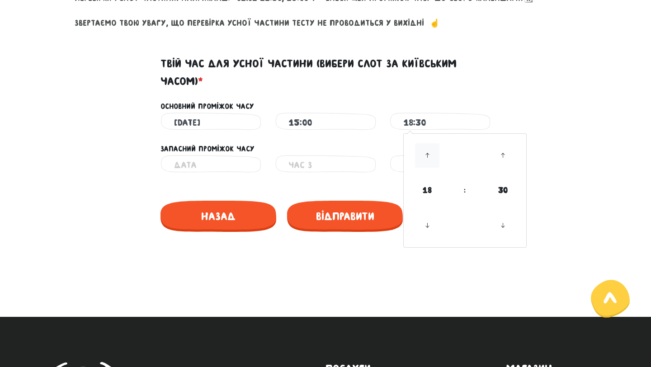
click at [428, 159] on icon at bounding box center [427, 155] width 24 height 24
click at [428, 151] on icon at bounding box center [427, 155] width 24 height 24
click at [502, 155] on icon at bounding box center [502, 155] width 24 height 24
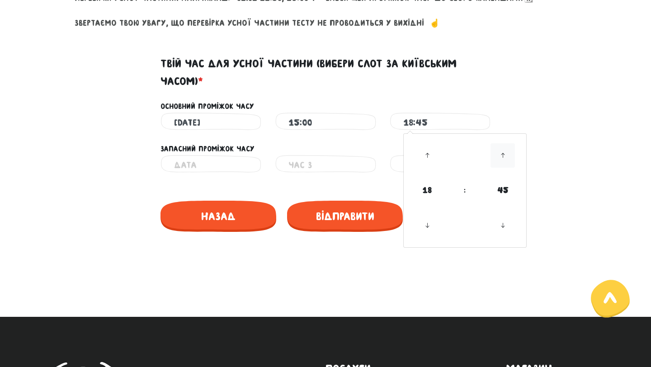
click at [502, 155] on icon at bounding box center [502, 155] width 24 height 24
type input "18:55"
click at [502, 155] on icon at bounding box center [502, 155] width 24 height 24
click at [531, 125] on div "[DATE] Неправильний час 15:00 Неправильний час 18:55 18 : 55 00 01 02 03 04 05 …" at bounding box center [325, 123] width 515 height 20
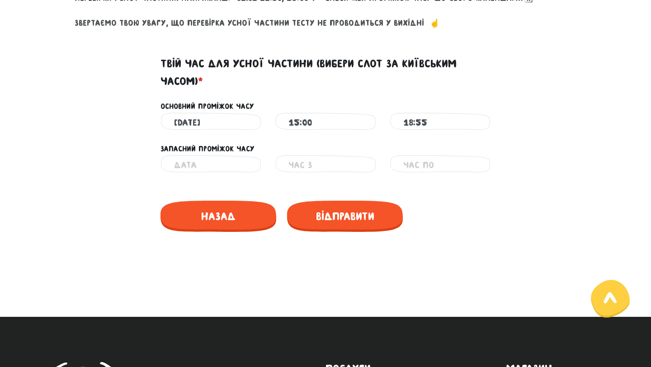
click at [234, 163] on input "text" at bounding box center [211, 165] width 74 height 20
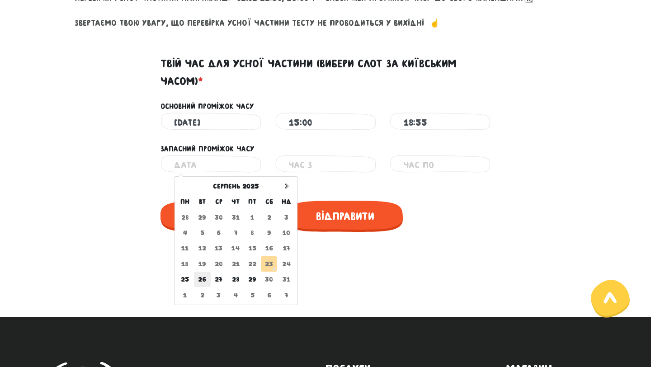
click at [196, 281] on td "26" at bounding box center [202, 279] width 17 height 15
type input "[DATE]"
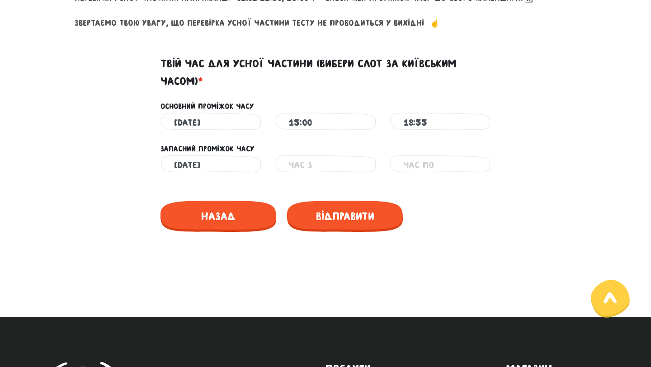
click at [316, 165] on input "text" at bounding box center [325, 165] width 74 height 20
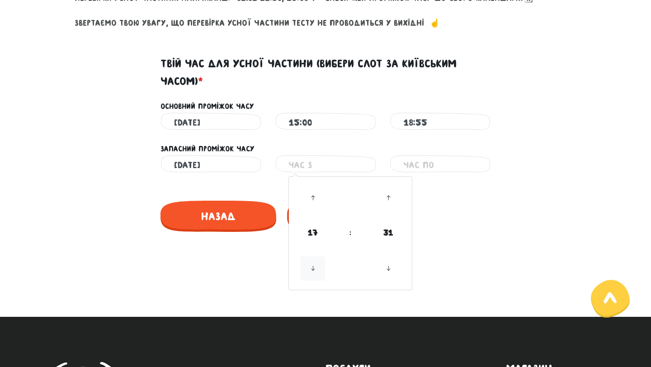
click at [314, 264] on icon at bounding box center [313, 268] width 24 height 24
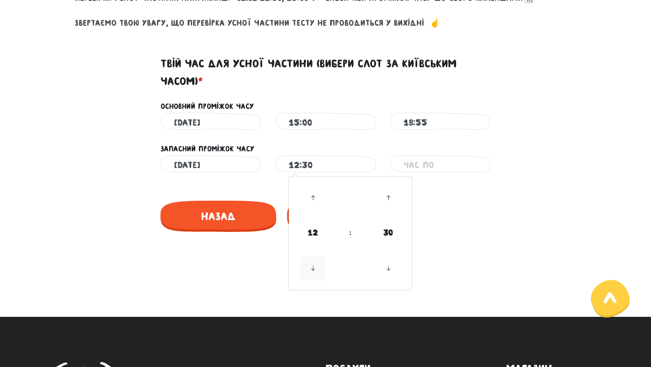
click at [314, 264] on icon at bounding box center [313, 268] width 24 height 24
type input "11:30"
click at [424, 161] on input "text" at bounding box center [440, 165] width 74 height 20
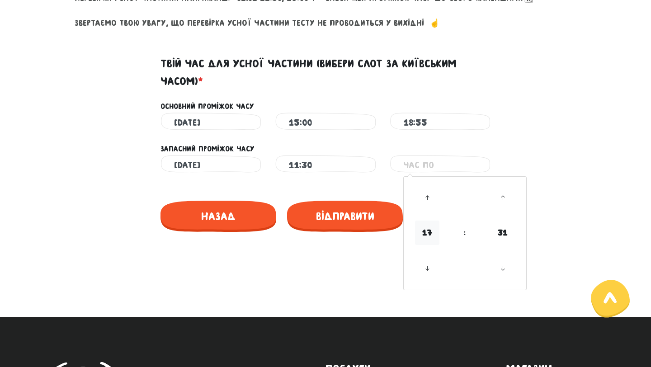
click at [425, 235] on span "17" at bounding box center [427, 233] width 24 height 24
click at [451, 263] on td "17" at bounding box center [450, 262] width 30 height 19
type input "17:30"
click at [550, 146] on div "Запасний проміжок часу" at bounding box center [325, 143] width 515 height 23
click at [361, 224] on span "Відправити" at bounding box center [345, 216] width 116 height 31
